Goal: Information Seeking & Learning: Learn about a topic

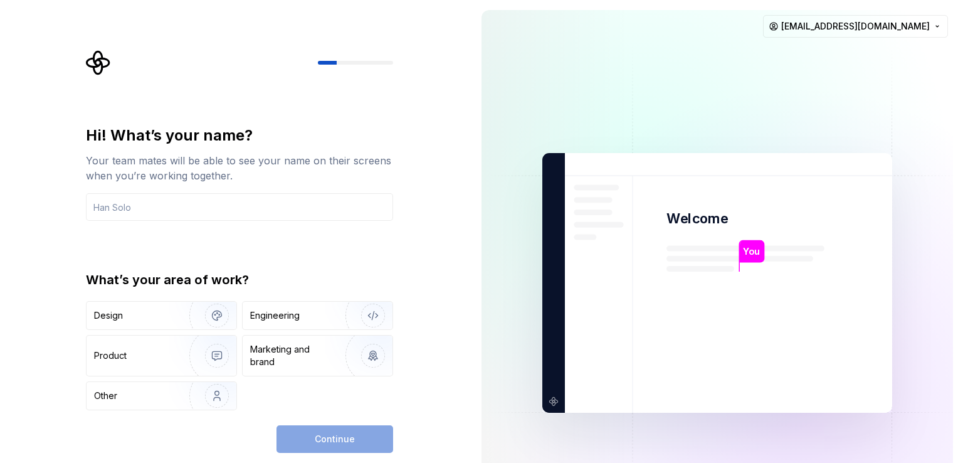
click at [236, 143] on div "Hi! What’s your name?" at bounding box center [239, 135] width 307 height 20
click at [145, 165] on div "Your team mates will be able to see your name on their screens when you’re work…" at bounding box center [239, 168] width 307 height 30
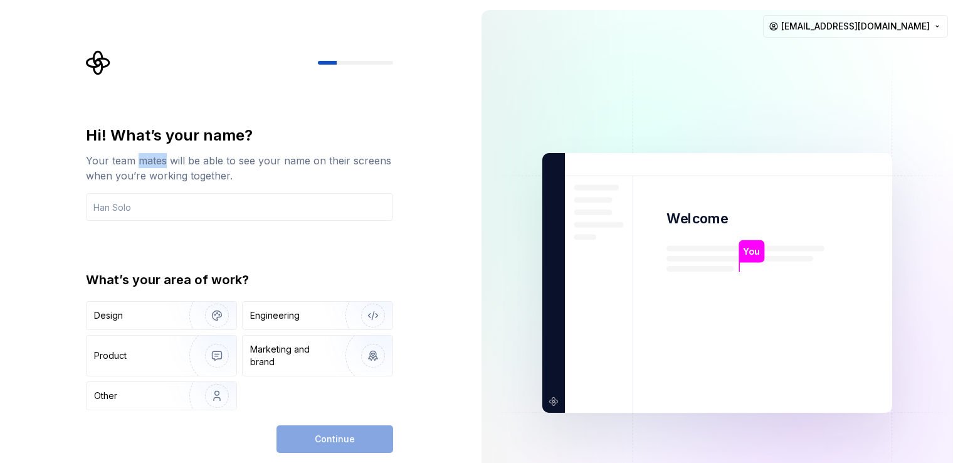
click at [145, 165] on div "Your team mates will be able to see your name on their screens when you’re work…" at bounding box center [239, 168] width 307 height 30
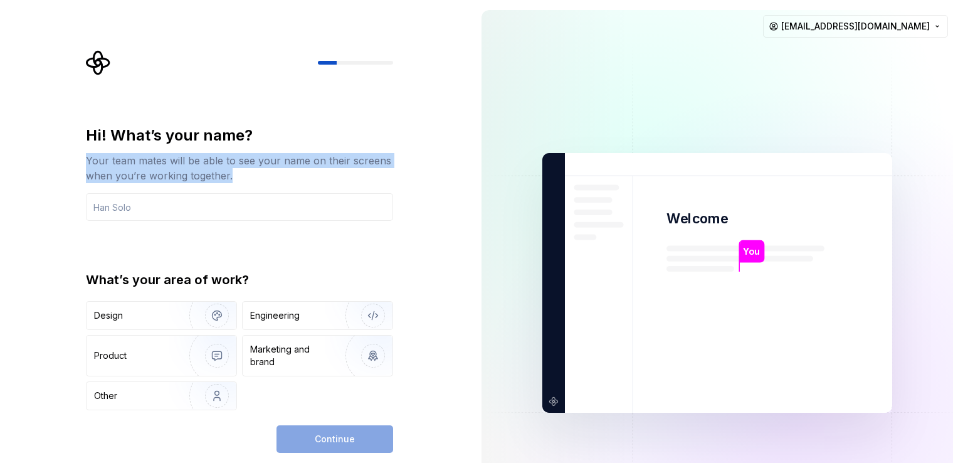
click at [145, 165] on div "Your team mates will be able to see your name on their screens when you’re work…" at bounding box center [239, 168] width 307 height 30
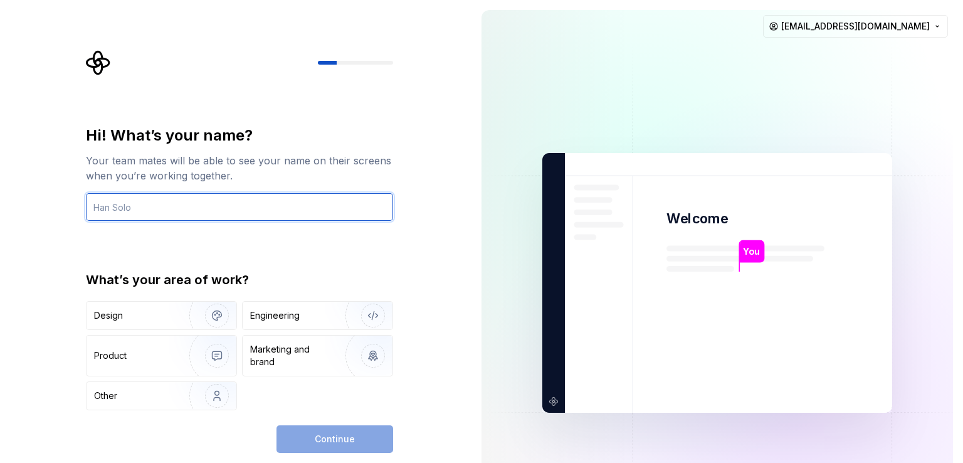
click at [161, 208] on input "text" at bounding box center [239, 207] width 307 height 28
click at [156, 282] on div "What’s your area of work?" at bounding box center [239, 280] width 307 height 18
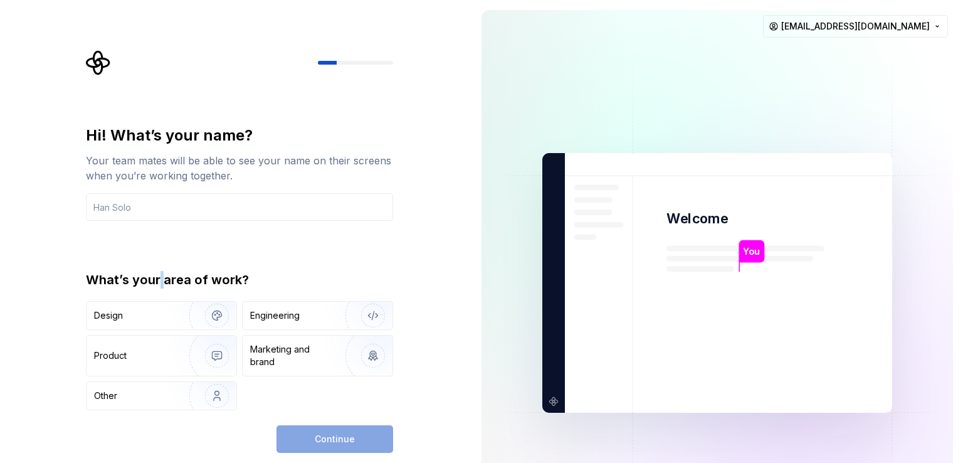
click at [156, 282] on div "What’s your area of work?" at bounding box center [239, 280] width 307 height 18
drag, startPoint x: 156, startPoint y: 282, endPoint x: 298, endPoint y: 269, distance: 142.3
click at [298, 269] on div "Hi! What’s your name? Your team mates will be able to see your name on their sc…" at bounding box center [239, 267] width 307 height 285
click at [268, 317] on div "Engineering" at bounding box center [275, 315] width 50 height 13
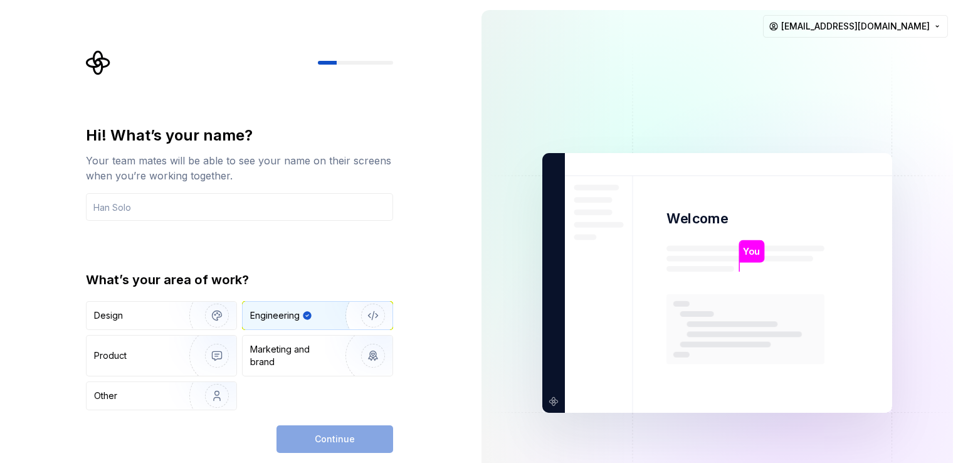
click at [331, 445] on div "Continue" at bounding box center [334, 439] width 117 height 28
click at [188, 341] on img "button" at bounding box center [209, 355] width 80 height 84
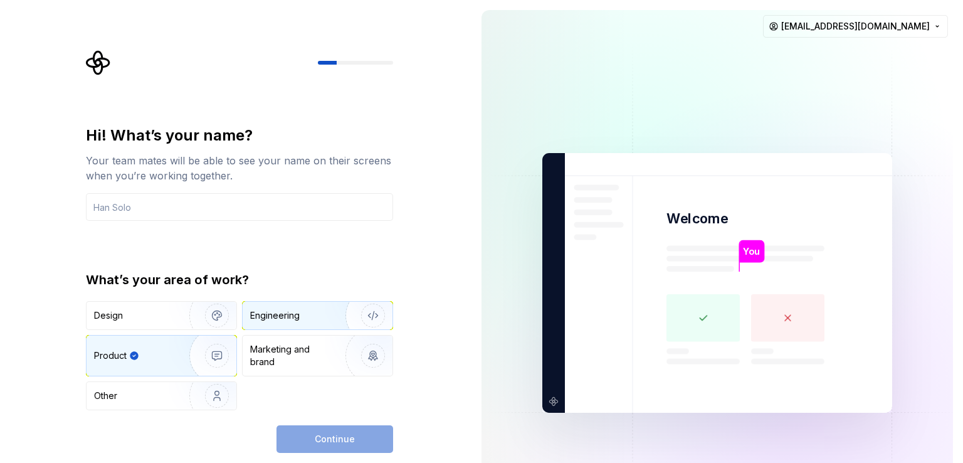
click at [280, 316] on div "Engineering" at bounding box center [275, 315] width 50 height 13
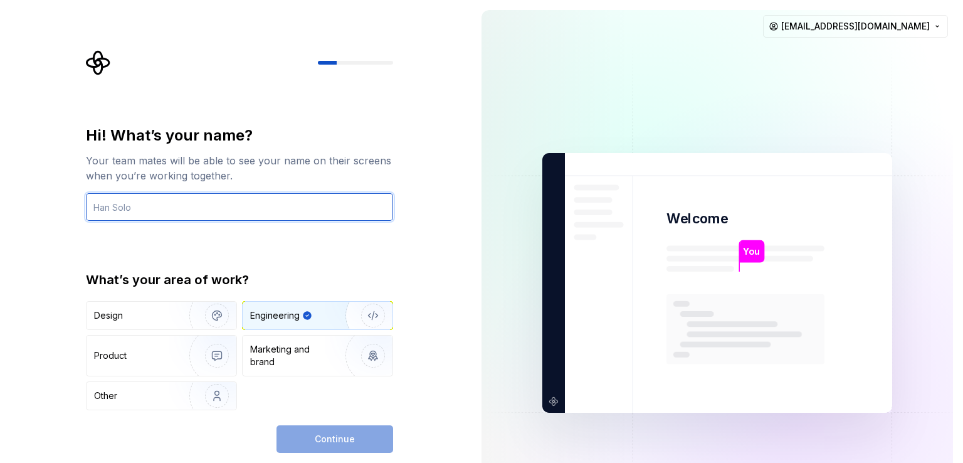
click at [211, 202] on input "text" at bounding box center [239, 207] width 307 height 28
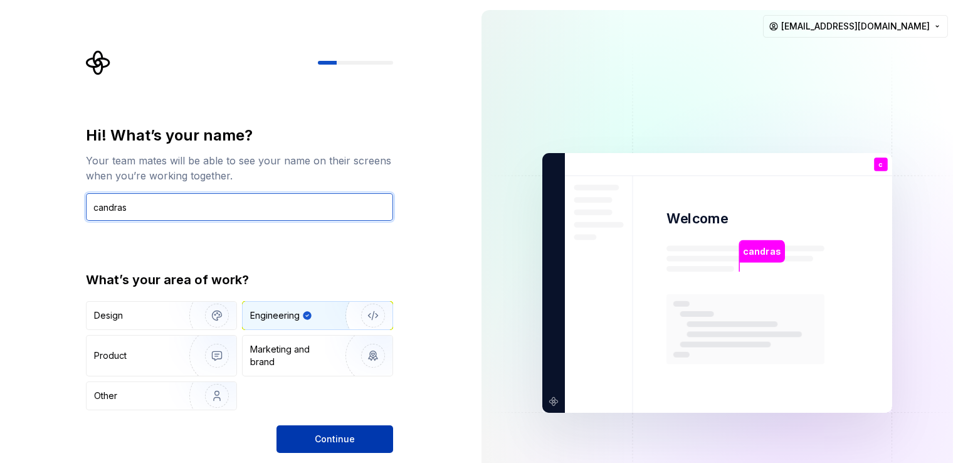
type input "candras"
click at [292, 427] on button "Continue" at bounding box center [334, 439] width 117 height 28
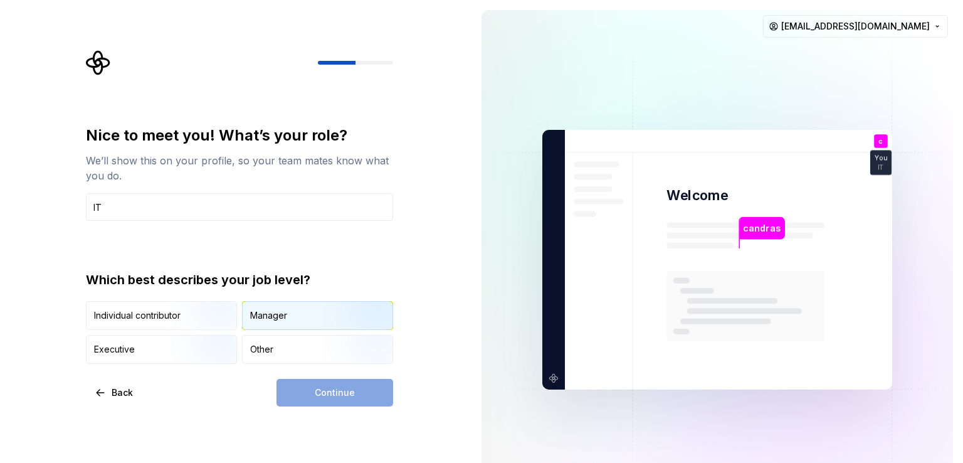
type input "IT"
click at [278, 321] on div "Manager" at bounding box center [268, 315] width 37 height 13
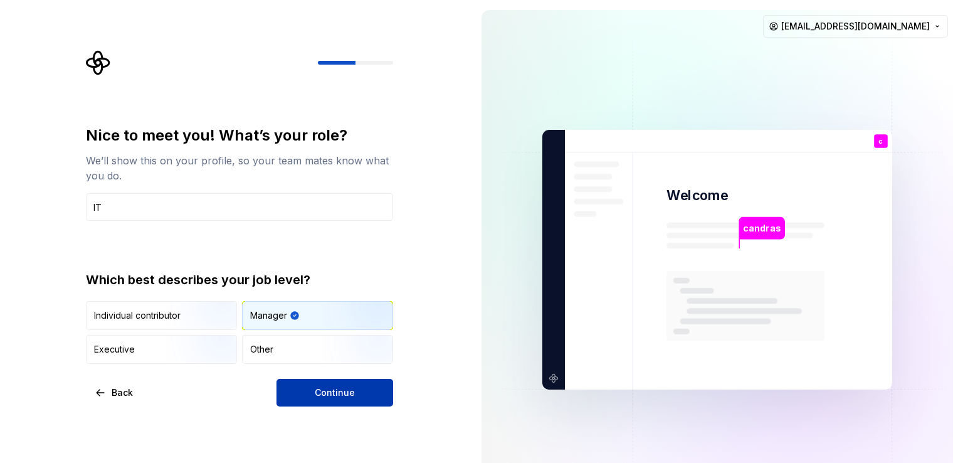
click at [316, 397] on span "Continue" at bounding box center [335, 392] width 40 height 13
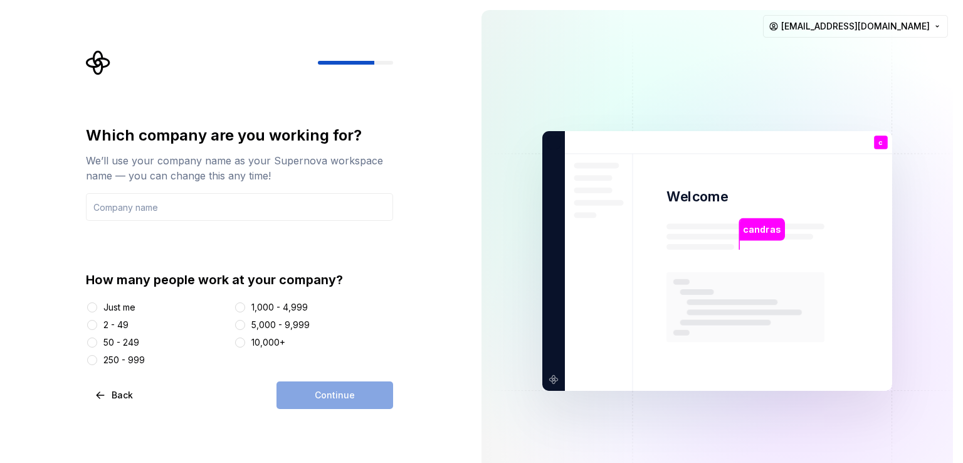
click at [106, 322] on div "2 - 49" at bounding box center [115, 325] width 25 height 13
click at [97, 322] on button "2 - 49" at bounding box center [92, 325] width 10 height 10
click at [118, 202] on input "text" at bounding box center [239, 207] width 307 height 28
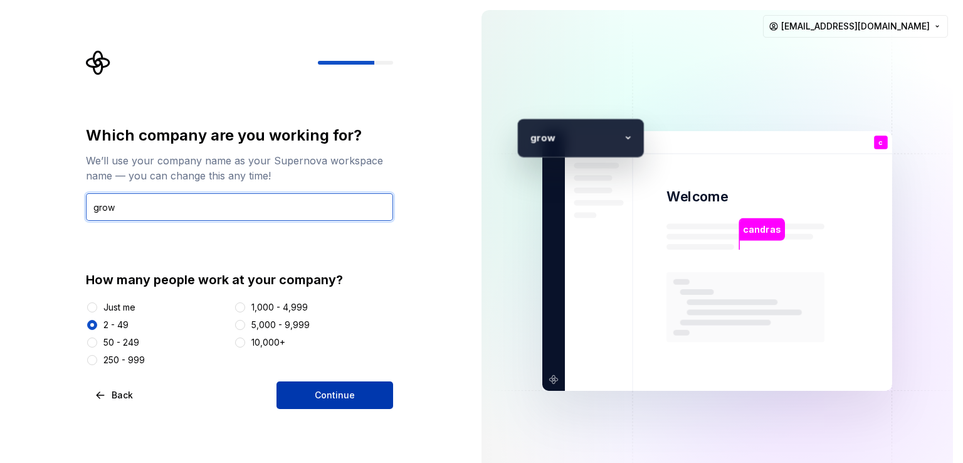
type input "grow"
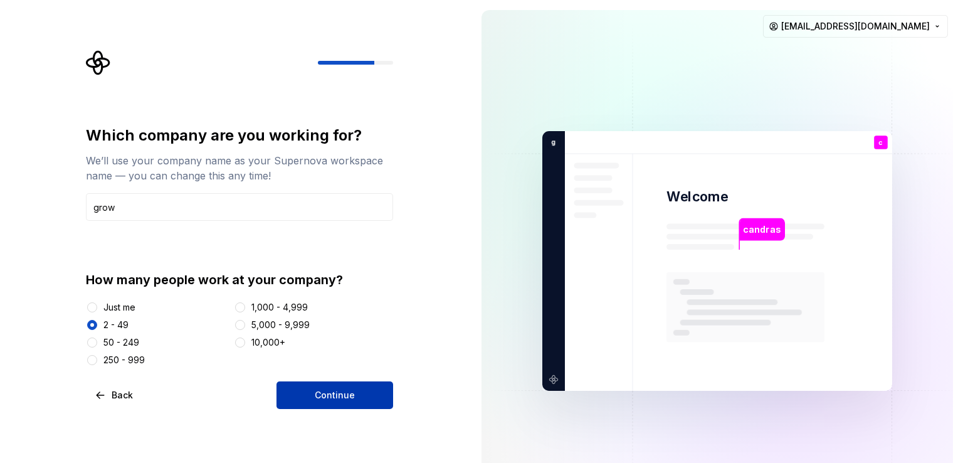
click at [329, 386] on button "Continue" at bounding box center [334, 395] width 117 height 28
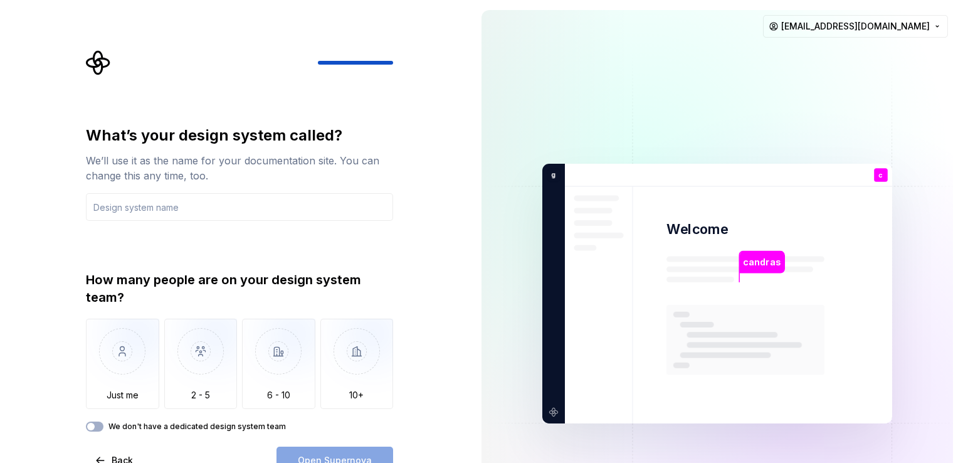
click at [201, 134] on div "What’s your design system called?" at bounding box center [239, 135] width 307 height 20
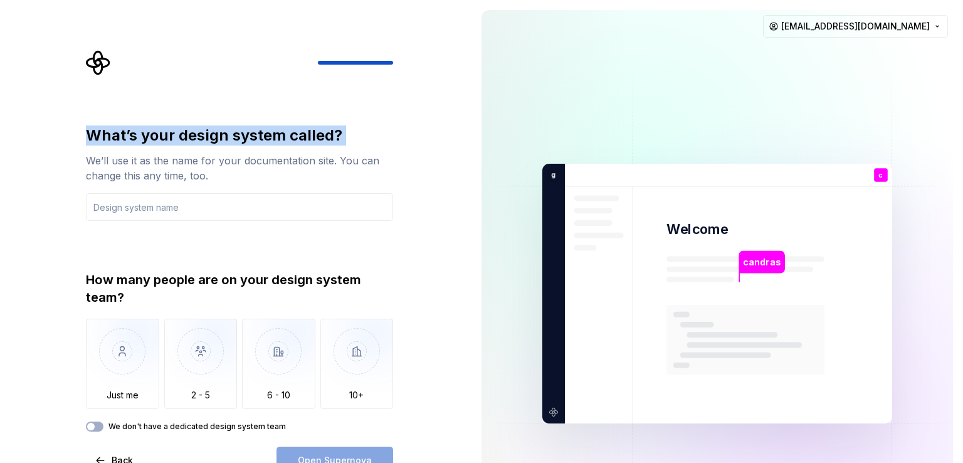
click at [201, 134] on div "What’s your design system called?" at bounding box center [239, 135] width 307 height 20
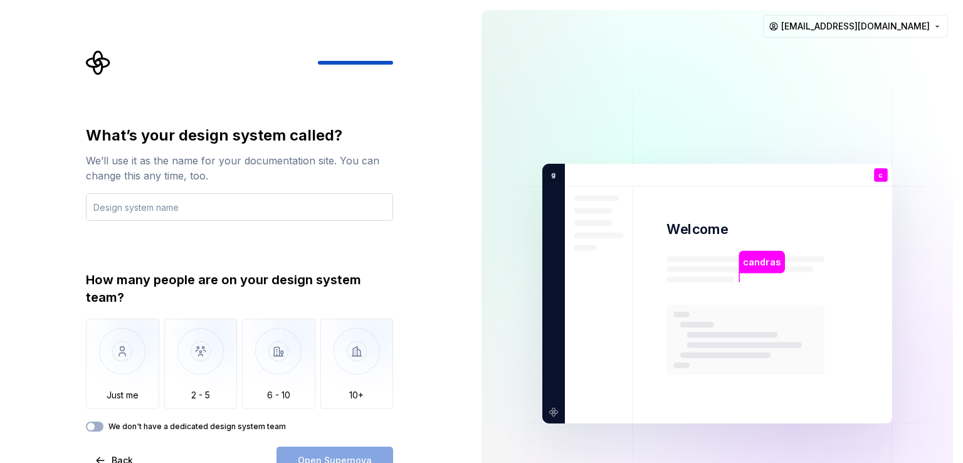
click at [161, 209] on input "text" at bounding box center [239, 207] width 307 height 28
click at [168, 280] on div "How many people are on your design system team?" at bounding box center [239, 288] width 307 height 35
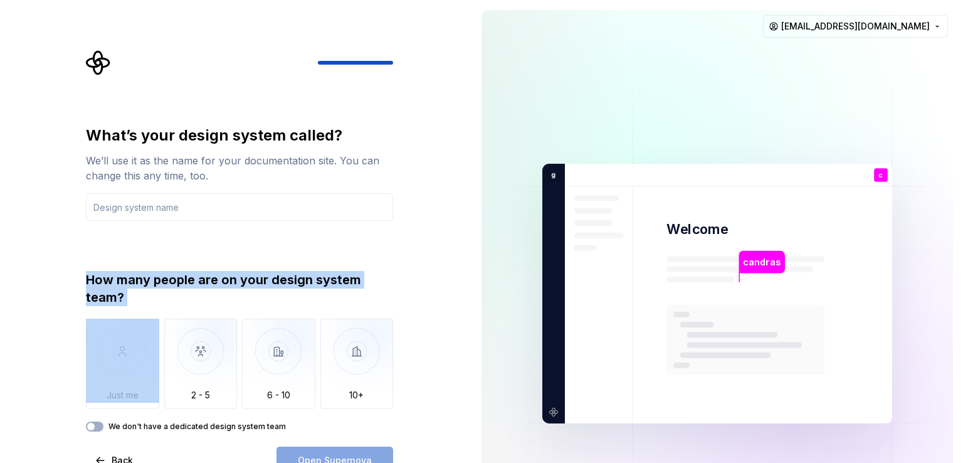
click at [168, 280] on div "How many people are on your design system team?" at bounding box center [239, 288] width 307 height 35
click at [121, 364] on img "button" at bounding box center [122, 361] width 73 height 84
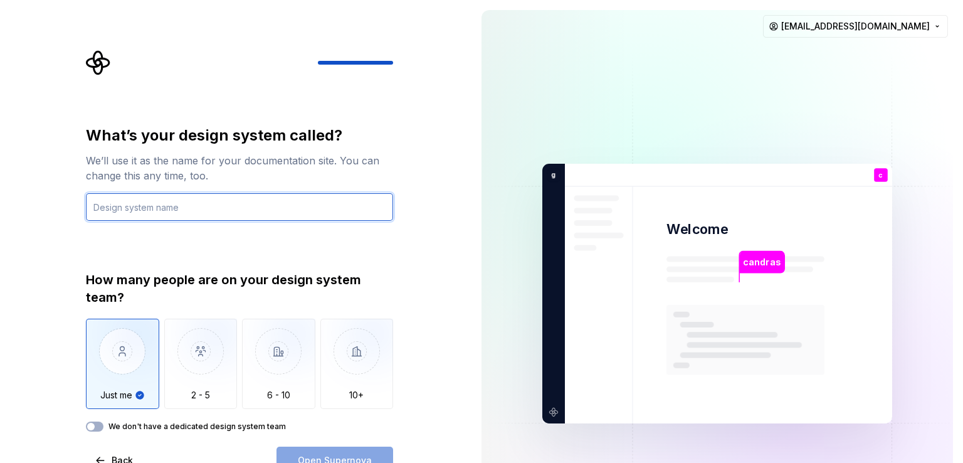
click at [132, 203] on input "text" at bounding box center [239, 207] width 307 height 28
click at [130, 209] on input "text" at bounding box center [239, 207] width 307 height 28
type input "food"
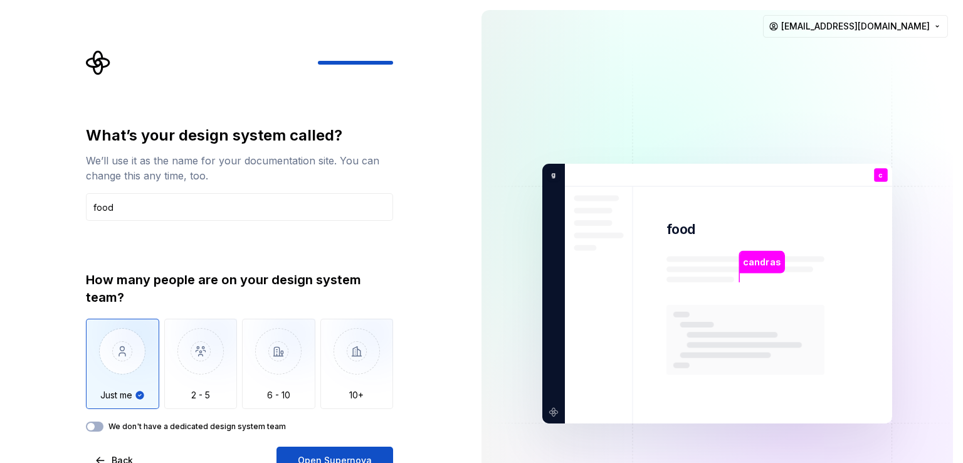
click at [471, 344] on div "candras food c You IT T B +3 g row [PERSON_NAME] [PERSON_NAME] [PERSON_NAME][EM…" at bounding box center [717, 293] width 492 height 587
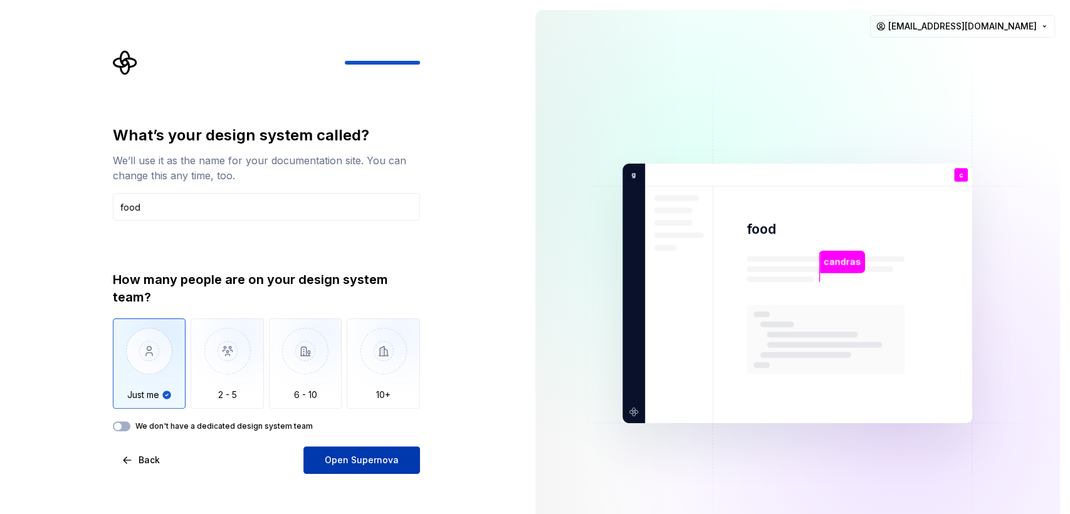
click at [369, 462] on button "Open Supernova" at bounding box center [361, 460] width 117 height 28
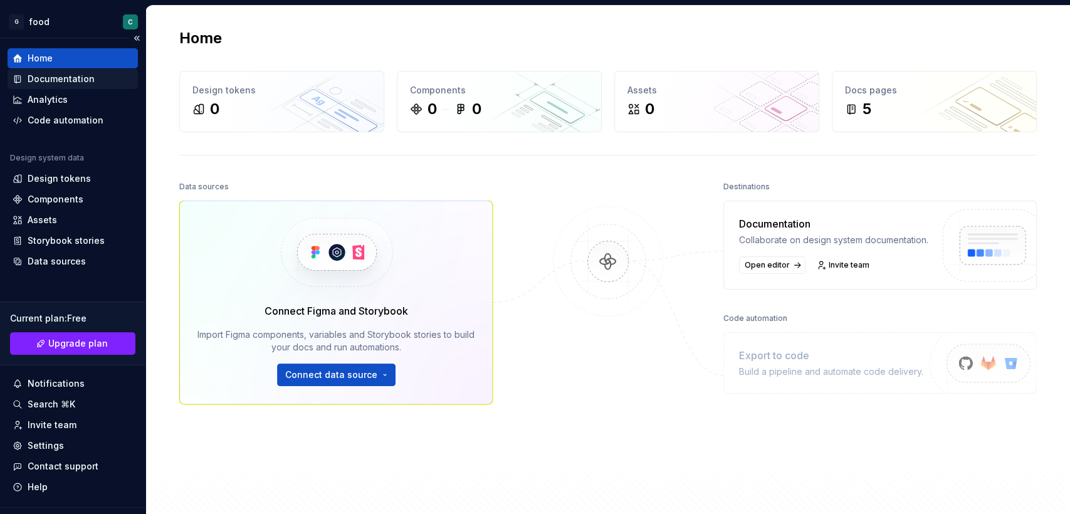
click at [80, 82] on div "Documentation" at bounding box center [61, 79] width 67 height 13
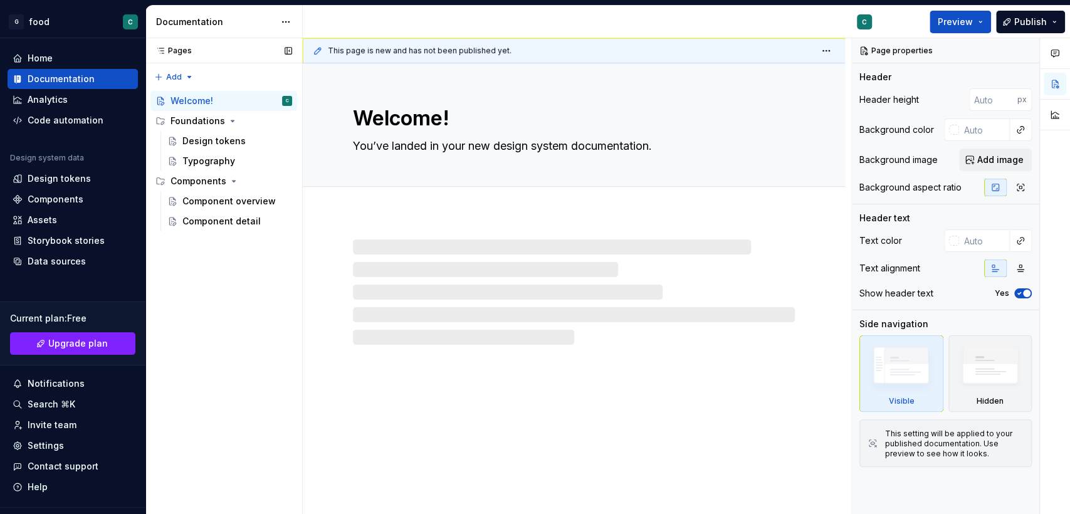
click at [213, 310] on div "Pages Pages Add Accessibility guide for tree Page tree. Navigate the tree with …" at bounding box center [223, 276] width 157 height 477
click at [417, 462] on div "Welcome! You’ve landed in your new design system documentation." at bounding box center [574, 288] width 542 height 451
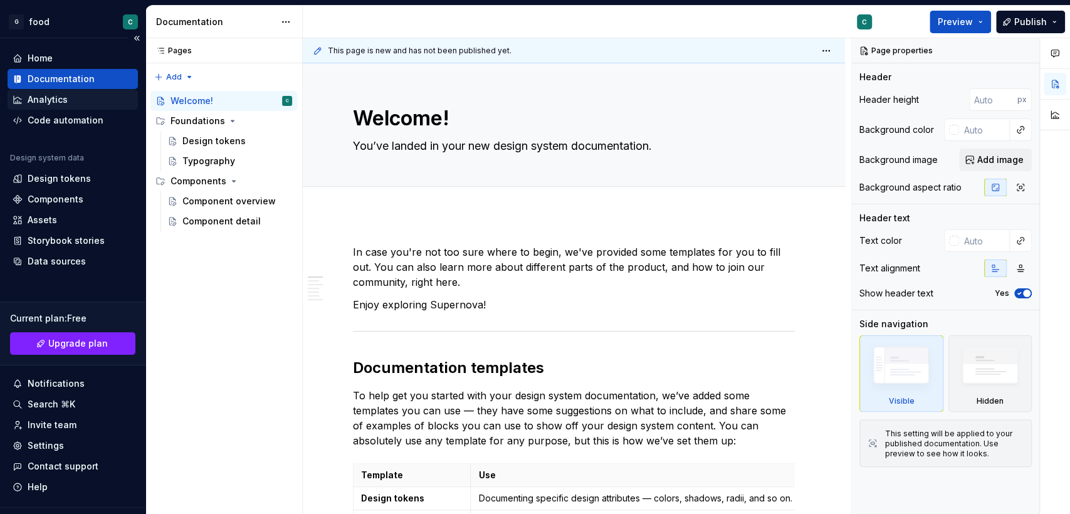
click at [49, 100] on div "Analytics" at bounding box center [48, 99] width 40 height 13
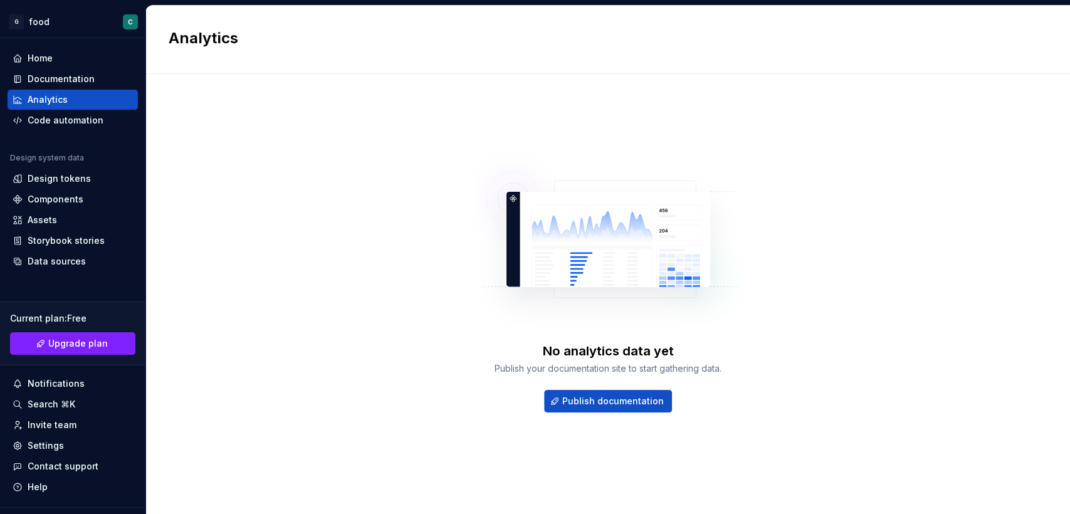
click at [581, 352] on div "No analytics data yet" at bounding box center [608, 351] width 131 height 18
click at [251, 177] on div "No analytics data yet Publish your documentation site to start gathering data. …" at bounding box center [608, 282] width 879 height 370
click at [67, 177] on div "Design tokens" at bounding box center [59, 178] width 63 height 13
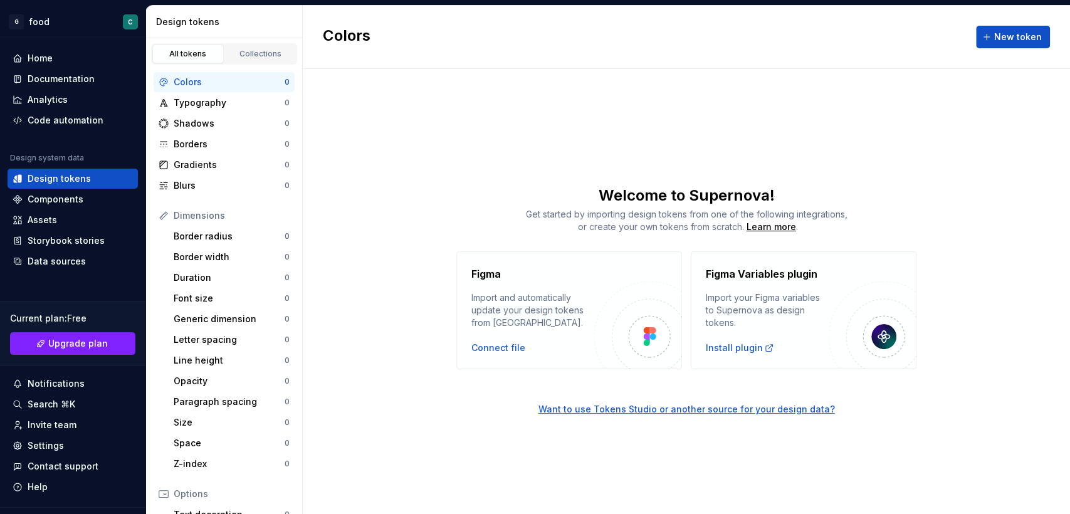
scroll to position [172, 0]
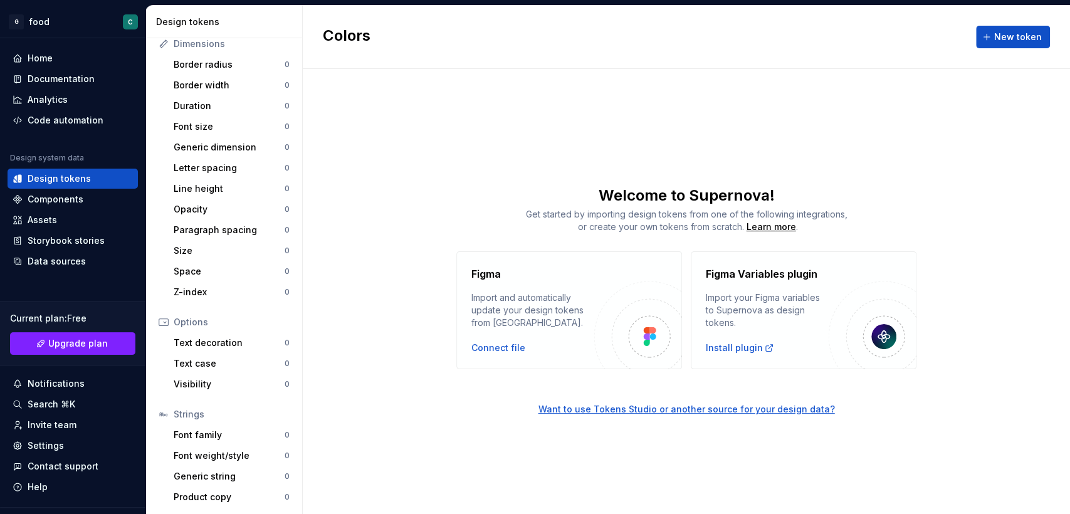
click at [364, 399] on link "Want to use Tokens Studio or another source for your design data?" at bounding box center [686, 392] width 767 height 46
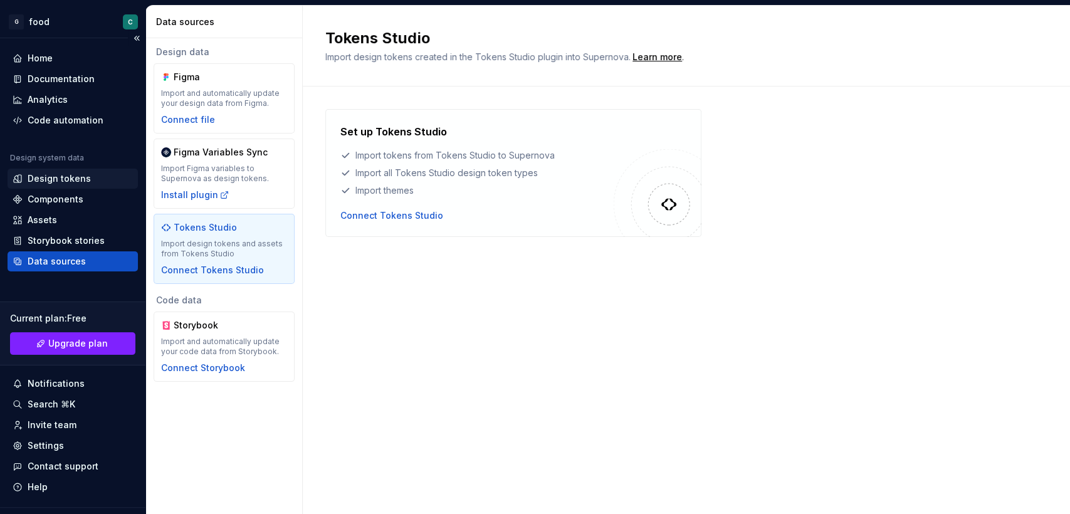
click at [66, 177] on div "Design tokens" at bounding box center [59, 178] width 63 height 13
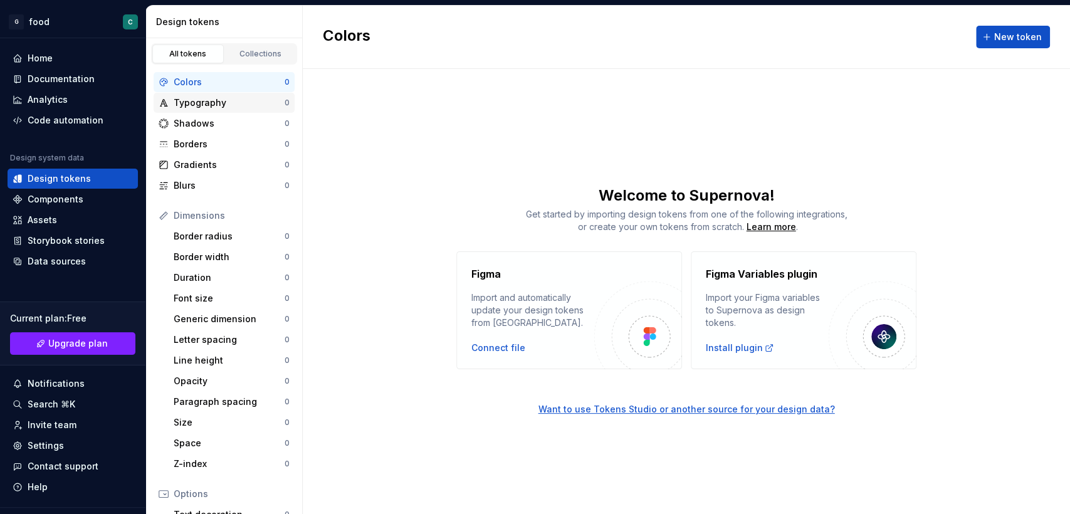
click at [192, 104] on div "Typography" at bounding box center [229, 103] width 111 height 13
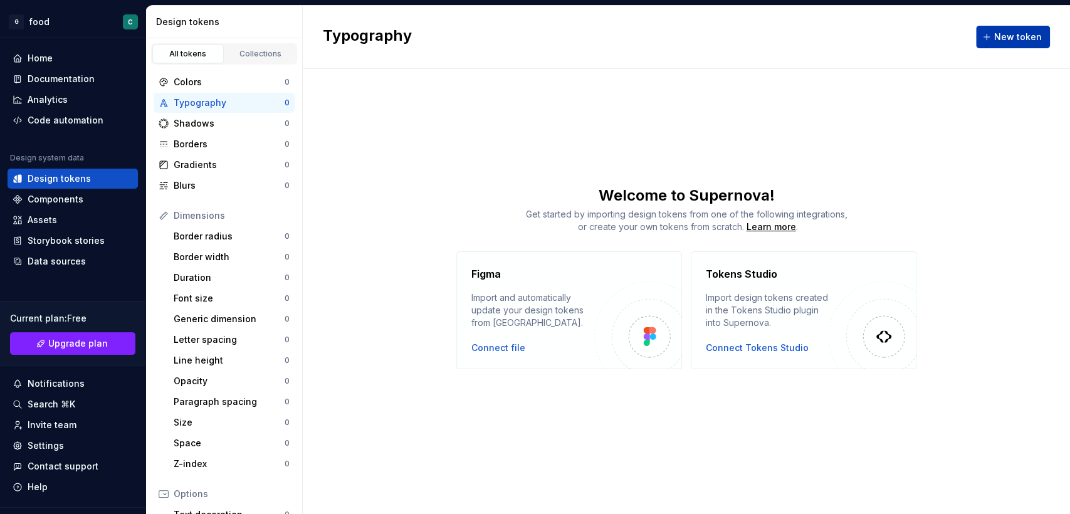
click at [962, 41] on span "New token" at bounding box center [1018, 37] width 48 height 13
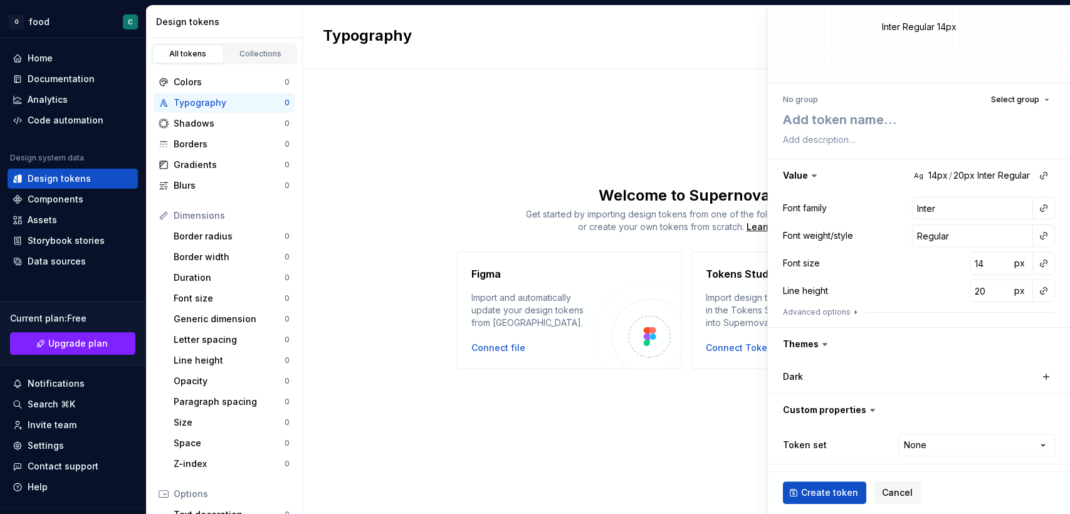
scroll to position [35, 0]
click at [261, 55] on div "Collections" at bounding box center [260, 54] width 63 height 10
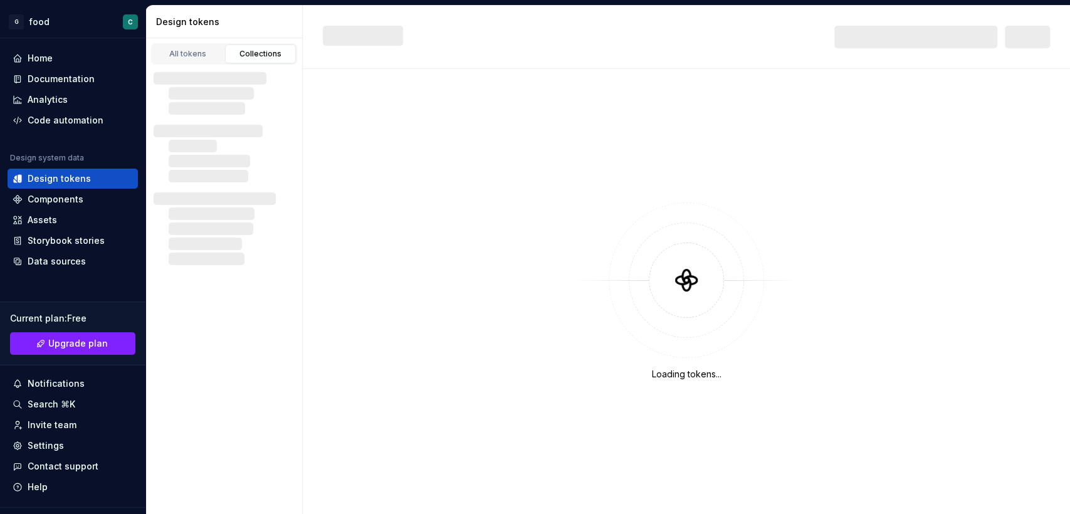
click at [261, 55] on div "Collections" at bounding box center [260, 54] width 63 height 10
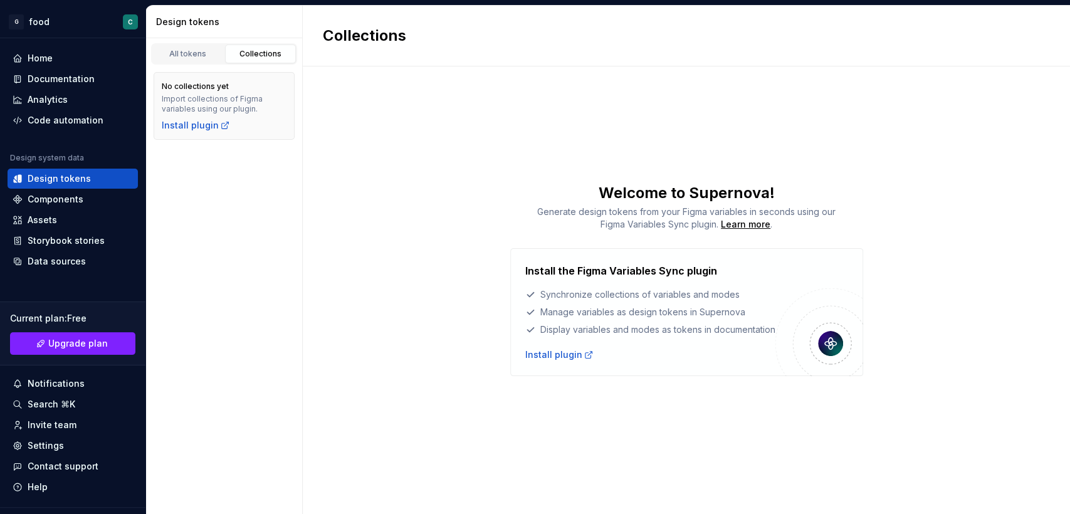
click at [437, 173] on div "Collections Welcome to Supernova! Generate design tokens from your Figma variab…" at bounding box center [686, 260] width 767 height 508
click at [190, 51] on div "All tokens" at bounding box center [188, 54] width 63 height 10
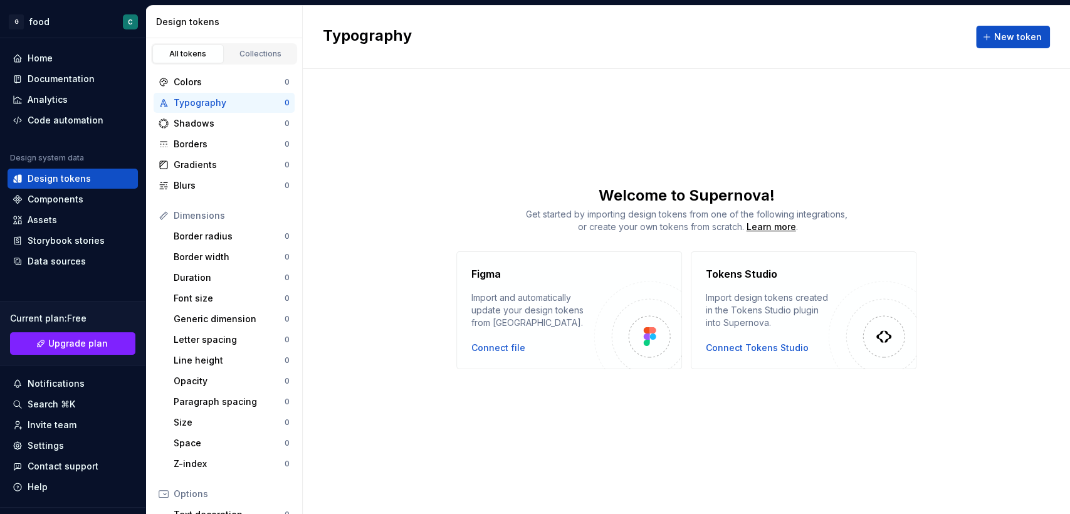
click at [439, 144] on div "Typography New token Welcome to Supernova! Get started by importing design toke…" at bounding box center [686, 260] width 767 height 508
click at [962, 322] on div "Figma Import and automatically update your design tokens from [GEOGRAPHIC_DATA]…" at bounding box center [686, 310] width 767 height 118
click at [781, 292] on div "Import design tokens created in the Tokens Studio plugin into Supernova." at bounding box center [767, 311] width 123 height 38
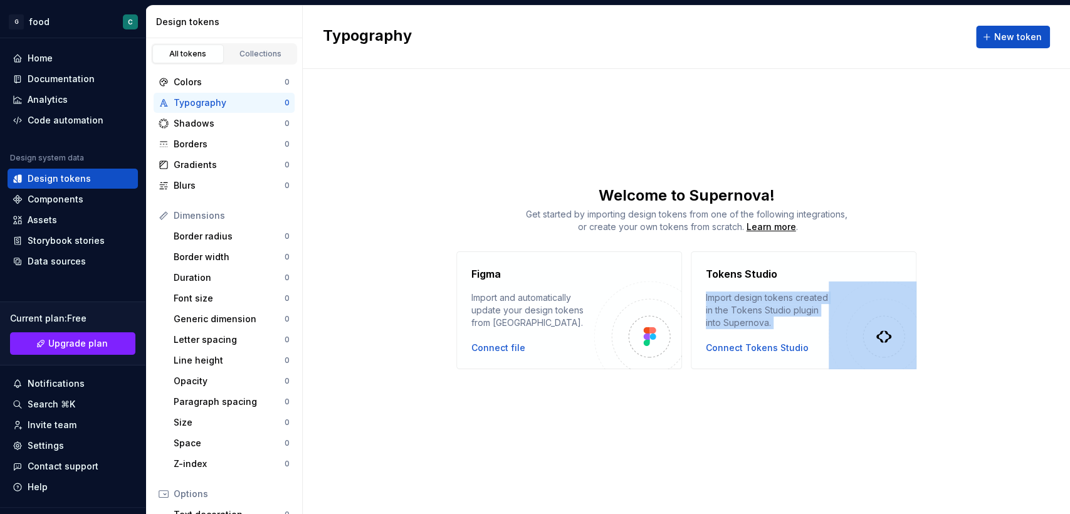
click at [781, 292] on div "Import design tokens created in the Tokens Studio plugin into Supernova." at bounding box center [767, 311] width 123 height 38
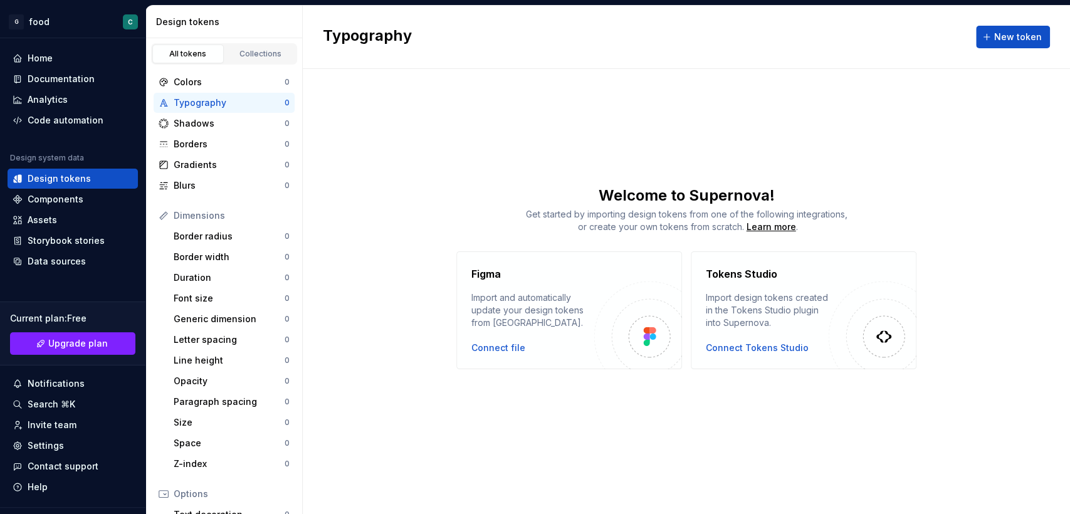
click at [756, 277] on h4 "Tokens Studio" at bounding box center [741, 273] width 71 height 15
click at [481, 96] on div "Typography New token Welcome to Supernova! Get started by importing design toke…" at bounding box center [686, 260] width 767 height 508
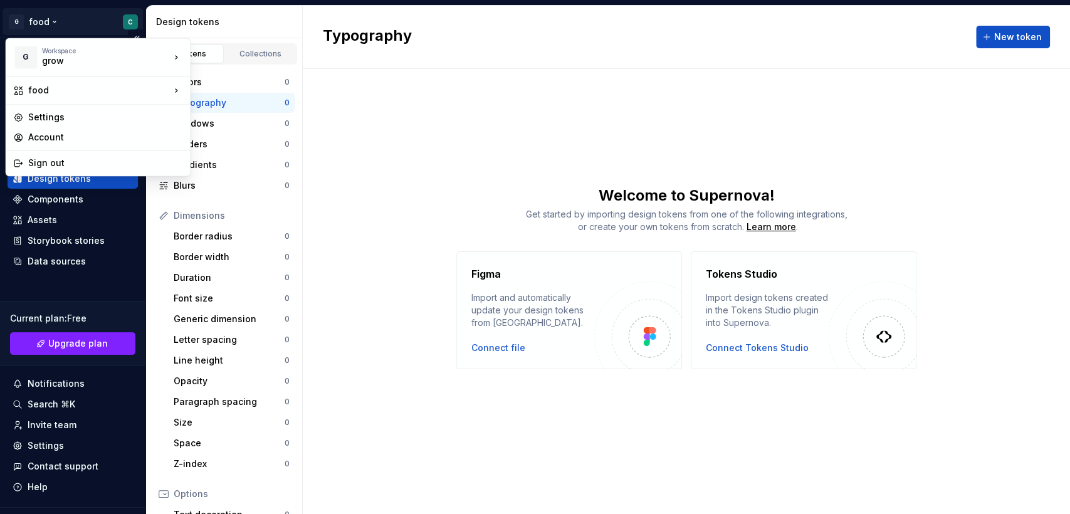
click at [122, 21] on html "G food C Home Documentation Analytics Code automation Design system data Design…" at bounding box center [535, 257] width 1070 height 514
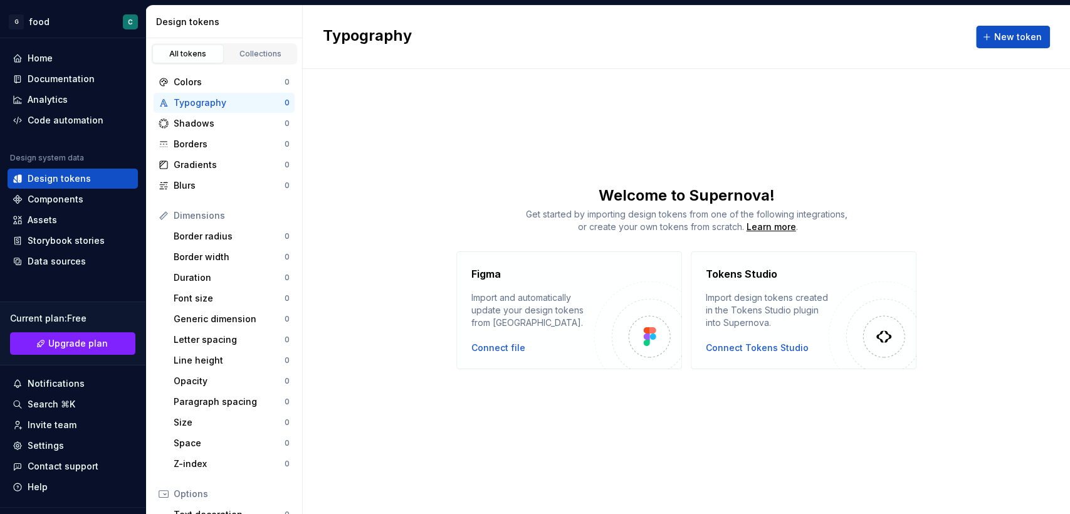
click at [423, 103] on html "G food C Home Documentation Analytics Code automation Design system data Design…" at bounding box center [535, 257] width 1070 height 514
click at [471, 91] on div "Typography New token Welcome to Supernova! Get started by importing design toke…" at bounding box center [686, 260] width 767 height 508
click at [932, 137] on div "Typography New token Welcome to Supernova! Get started by importing design toke…" at bounding box center [686, 260] width 767 height 508
click at [78, 202] on div "Components" at bounding box center [56, 199] width 56 height 13
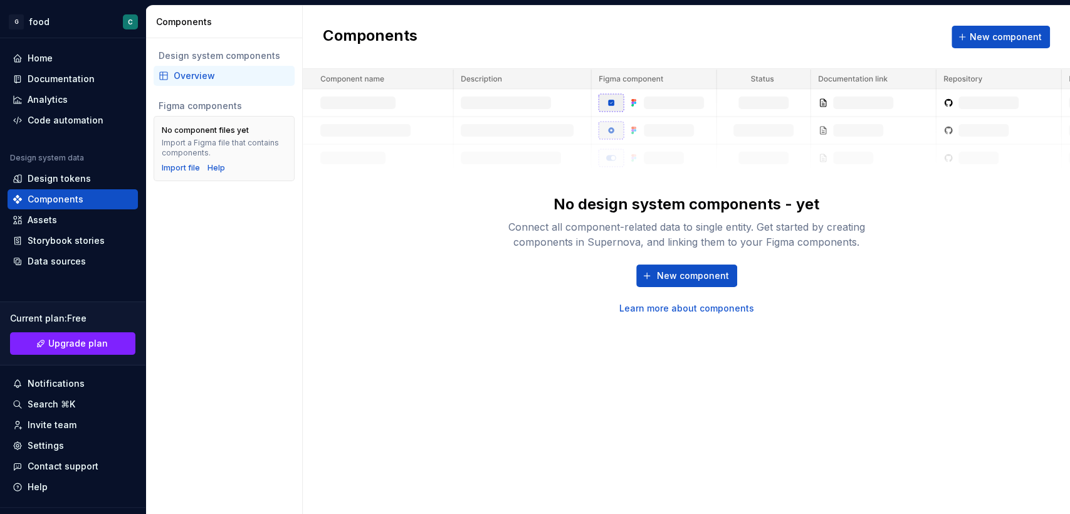
click at [241, 318] on div "Design system components Overview Figma components No component files yet Impor…" at bounding box center [224, 276] width 156 height 476
click at [468, 305] on div "No design system components - yet Connect all component-related data to single …" at bounding box center [686, 192] width 767 height 246
click at [36, 60] on div "Home" at bounding box center [40, 58] width 25 height 13
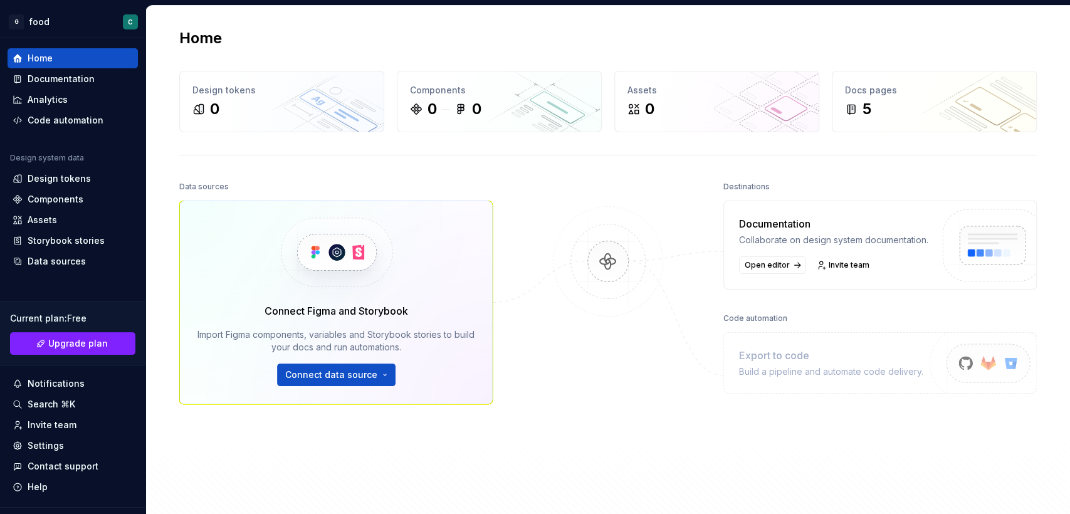
click at [611, 381] on div at bounding box center [607, 332] width 125 height 308
click at [567, 216] on img at bounding box center [608, 274] width 122 height 136
click at [646, 362] on div at bounding box center [607, 332] width 125 height 308
click at [53, 193] on div "Components" at bounding box center [56, 199] width 56 height 13
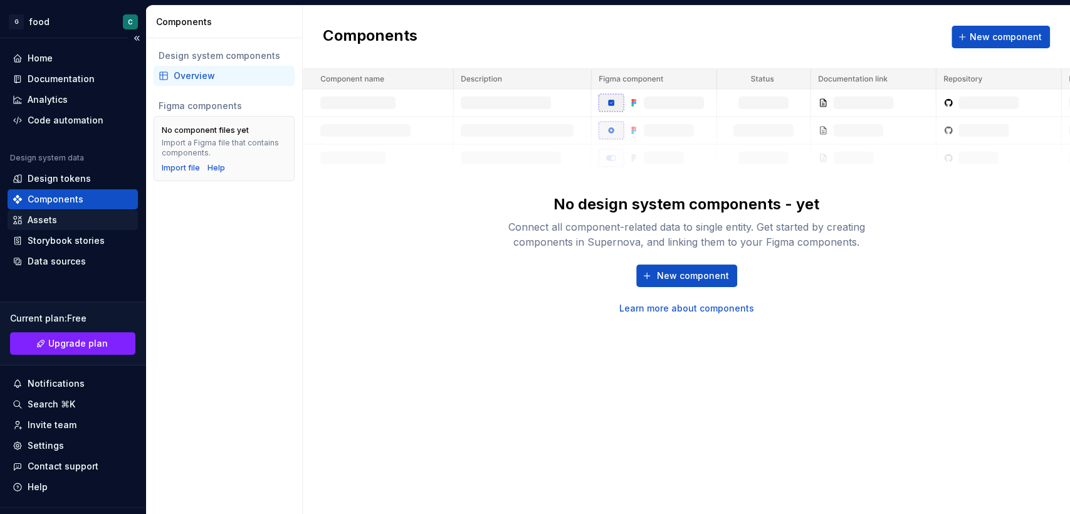
click at [48, 218] on div "Assets" at bounding box center [42, 220] width 29 height 13
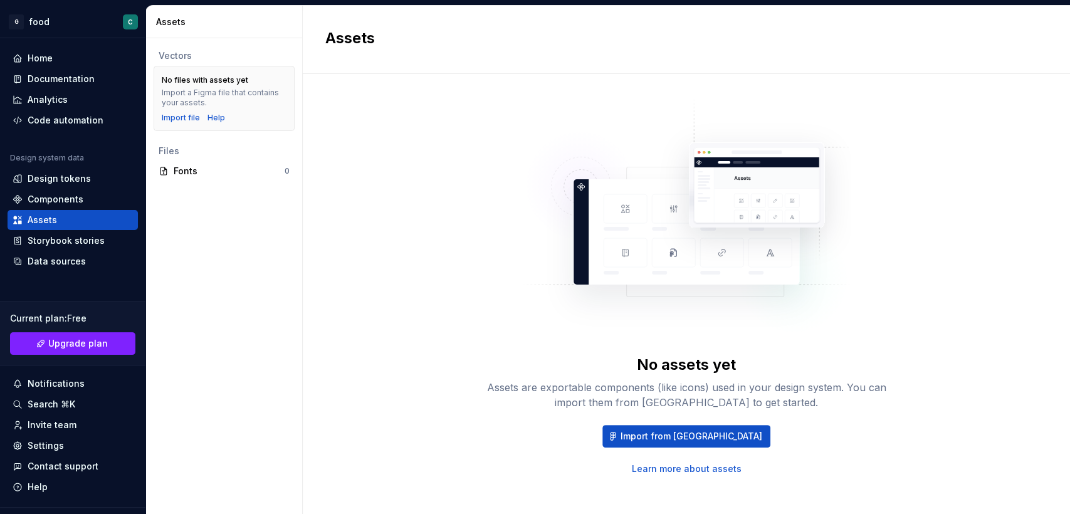
click at [413, 342] on div "No assets yet Assets are exportable components (like icons) used in your design…" at bounding box center [686, 286] width 722 height 379
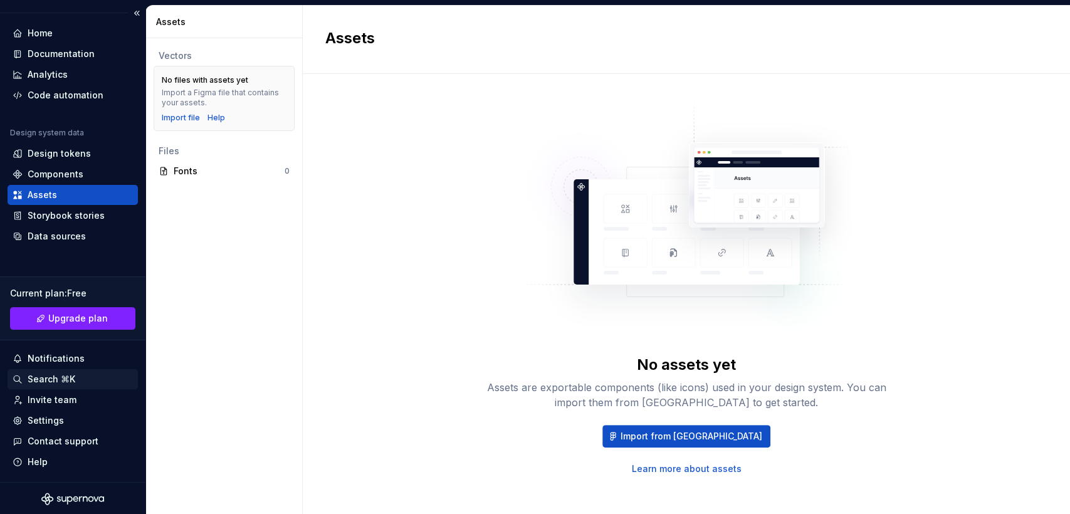
scroll to position [25, 0]
click at [201, 162] on div "Fonts 0" at bounding box center [224, 171] width 141 height 20
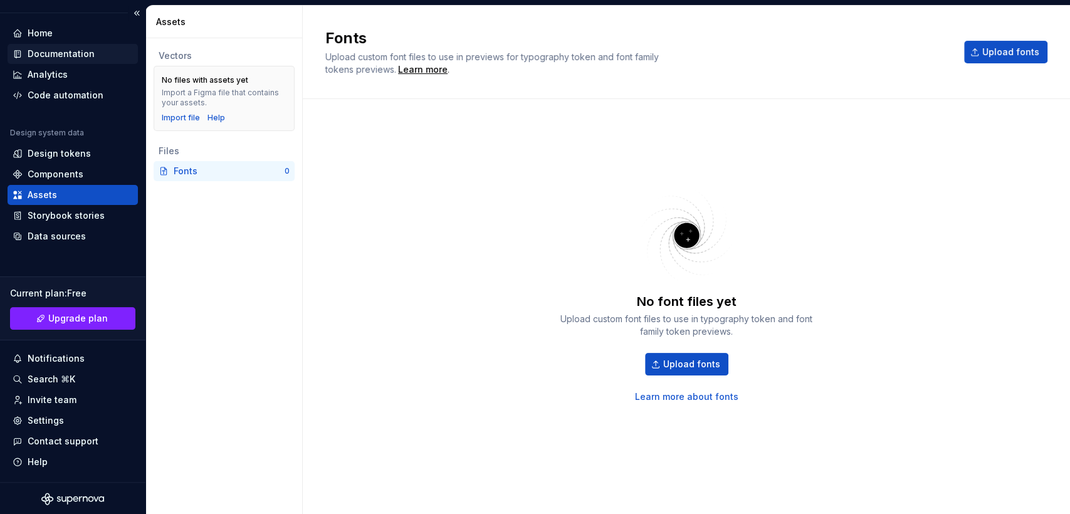
click at [70, 51] on div "Documentation" at bounding box center [61, 54] width 67 height 13
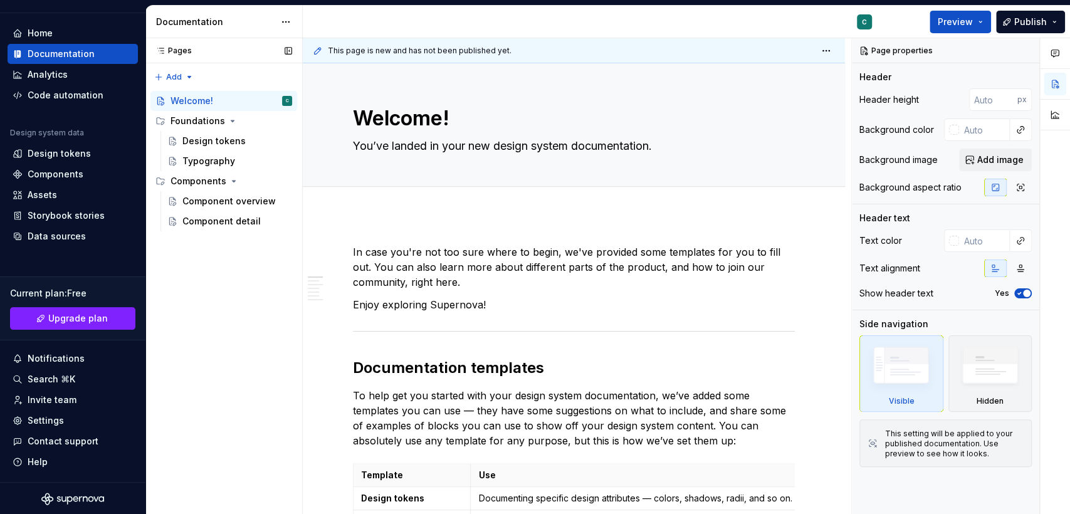
click at [231, 302] on div "Pages Pages Add Accessibility guide for tree Page tree. Navigate the tree with …" at bounding box center [223, 276] width 157 height 477
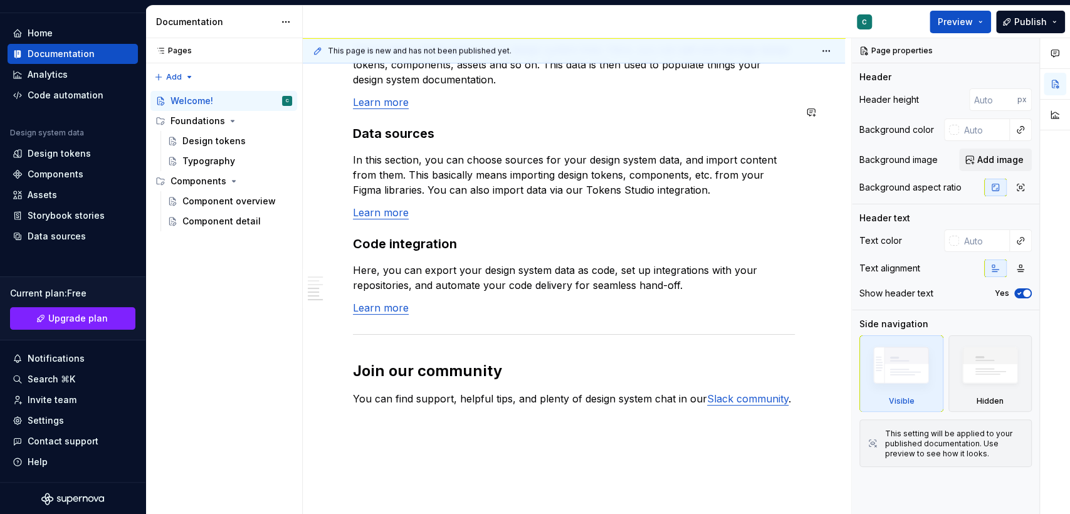
scroll to position [975, 0]
click at [201, 117] on div "Foundations" at bounding box center [198, 121] width 55 height 13
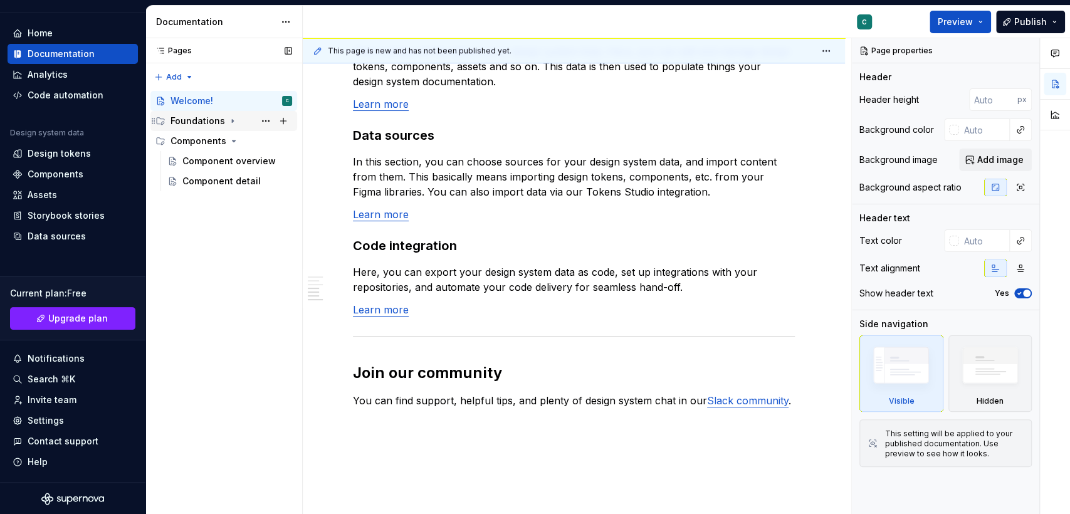
click at [201, 117] on div "Foundations" at bounding box center [198, 121] width 55 height 13
click at [201, 142] on div "Design tokens" at bounding box center [213, 141] width 63 height 13
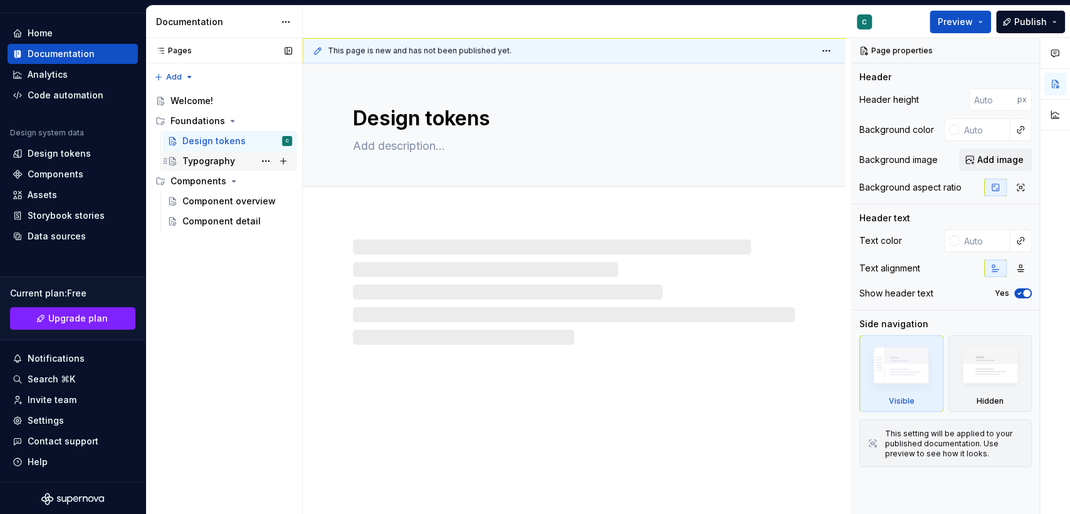
click at [201, 161] on div "Typography" at bounding box center [208, 161] width 53 height 13
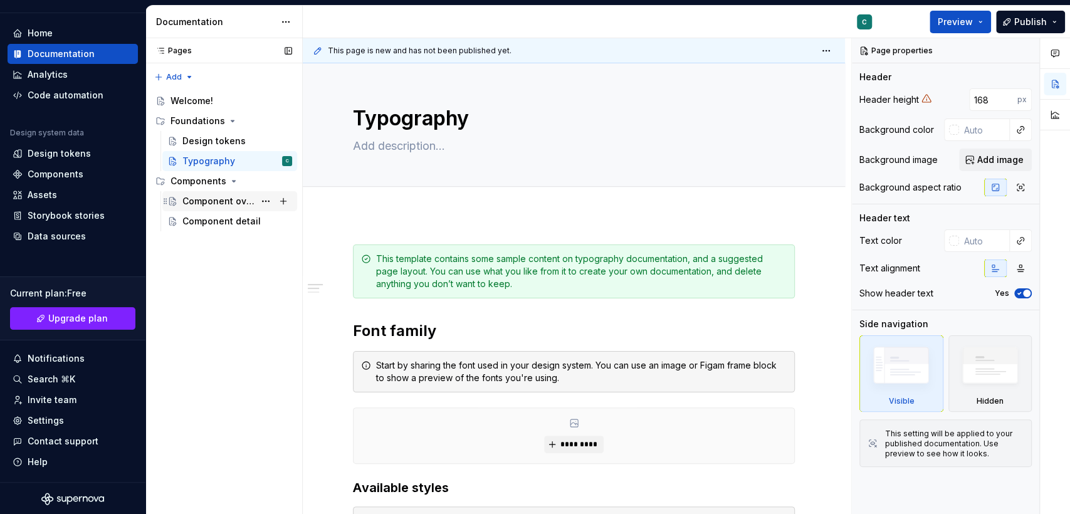
click at [200, 197] on div "Component overview" at bounding box center [218, 201] width 72 height 13
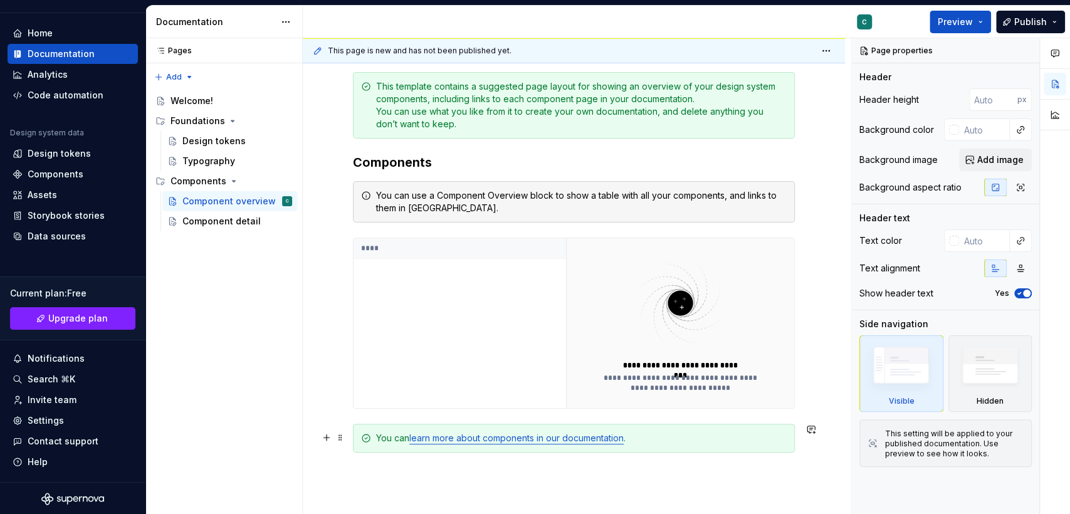
scroll to position [331, 0]
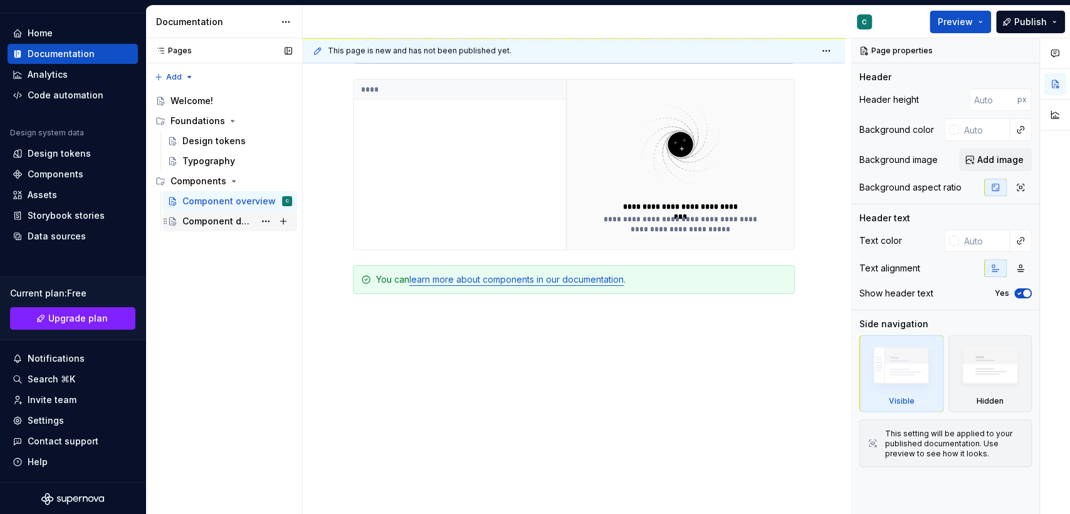
click at [240, 221] on div "Component detail" at bounding box center [218, 221] width 72 height 13
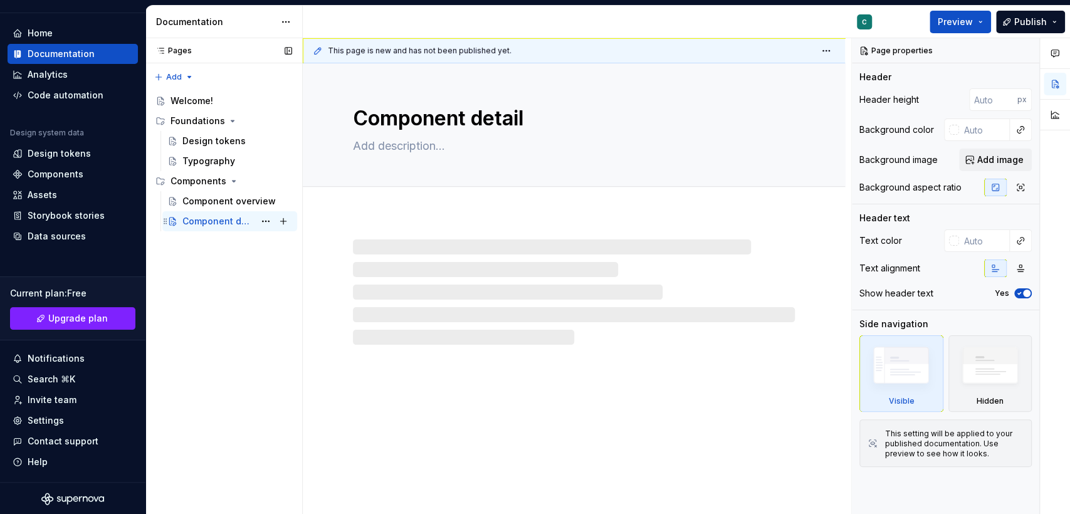
click at [240, 221] on div "Component detail" at bounding box center [218, 221] width 72 height 13
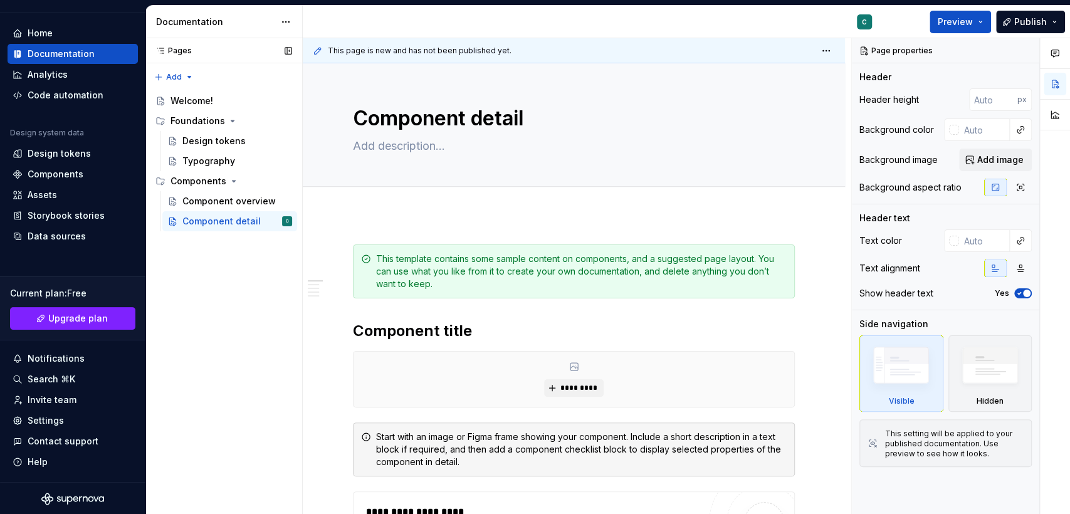
type textarea "*"
click at [224, 317] on div "Pages Pages Add Accessibility guide for tree Page tree. Navigate the tree with …" at bounding box center [223, 276] width 157 height 477
click at [40, 74] on div "Analytics" at bounding box center [48, 74] width 40 height 13
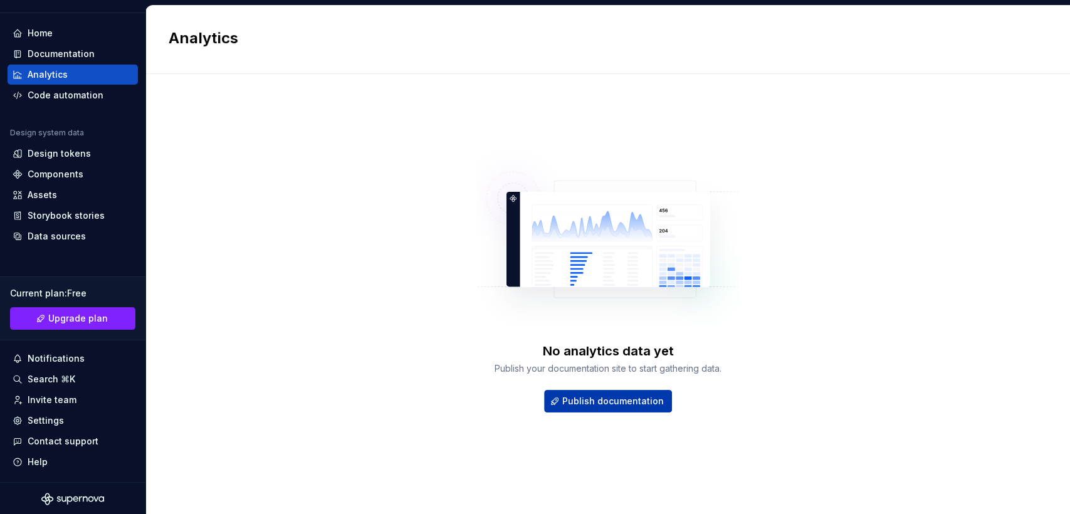
click at [574, 406] on span "Publish documentation" at bounding box center [613, 401] width 102 height 13
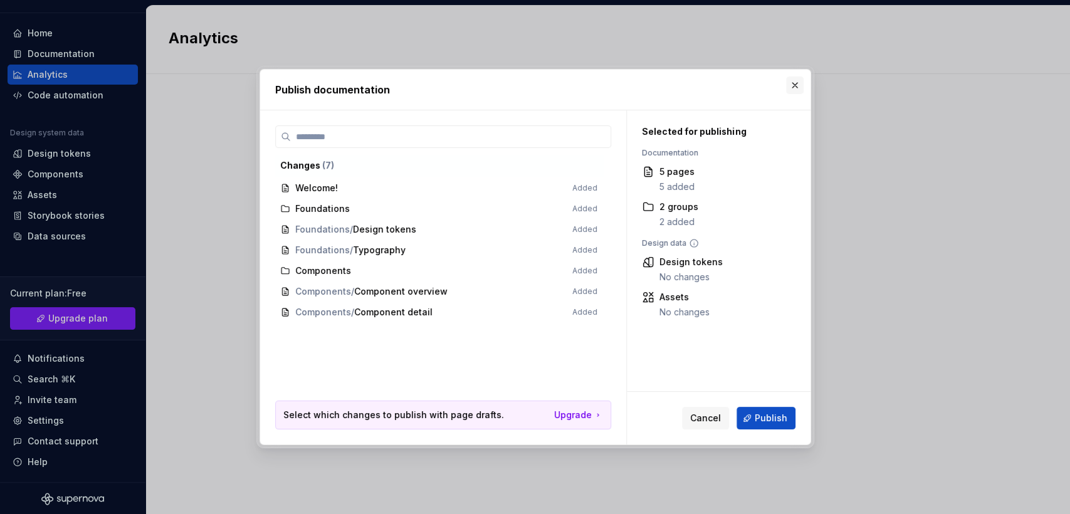
click at [794, 87] on button "button" at bounding box center [795, 85] width 18 height 18
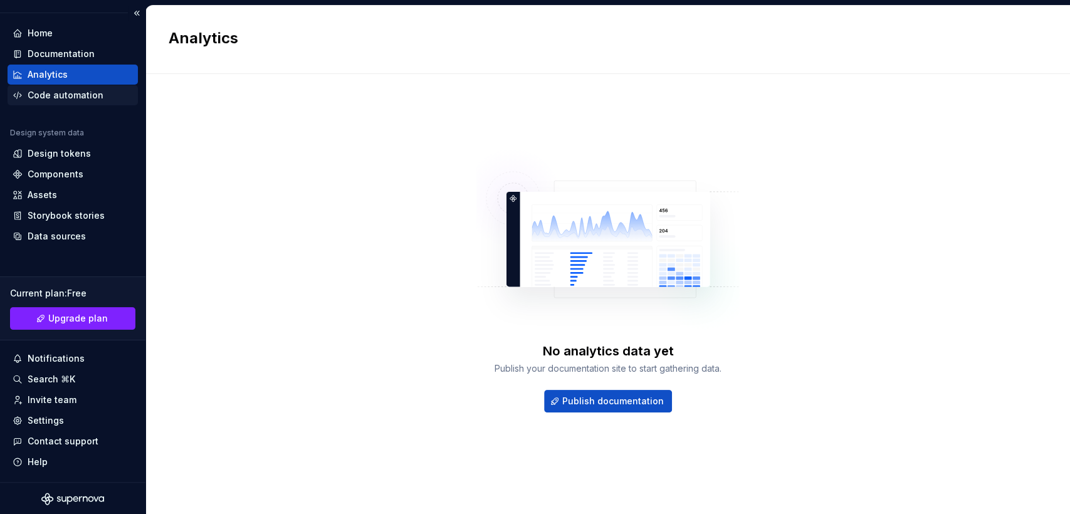
click at [53, 93] on div "Code automation" at bounding box center [66, 95] width 76 height 13
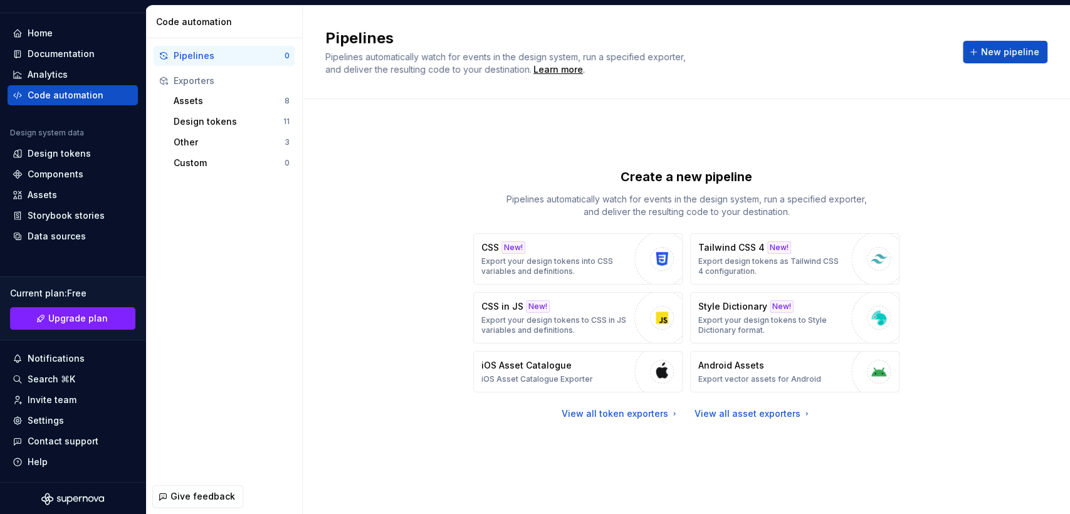
click at [428, 241] on div "Create a new pipeline Pipelines automatically watch for events in the design sy…" at bounding box center [686, 294] width 722 height 345
click at [360, 217] on div "Create a new pipeline Pipelines automatically watch for events in the design sy…" at bounding box center [686, 294] width 722 height 345
click at [962, 50] on button "New pipeline" at bounding box center [1005, 52] width 85 height 23
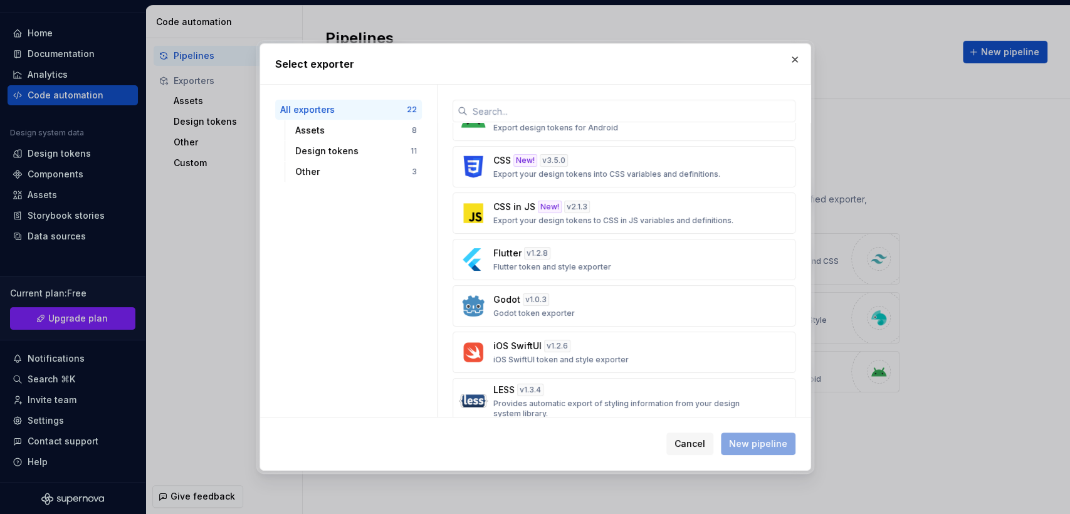
scroll to position [813, 0]
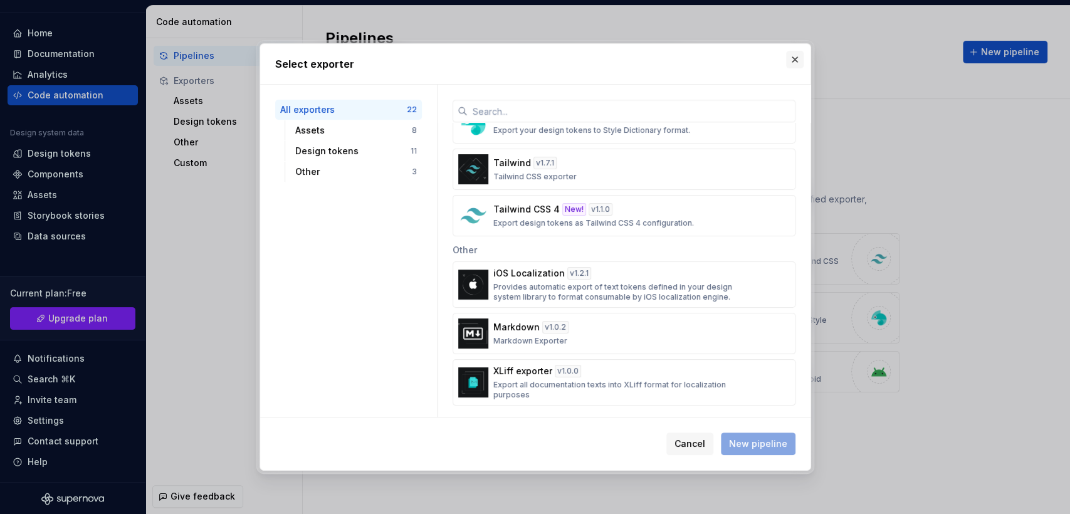
click at [793, 56] on button "button" at bounding box center [795, 60] width 18 height 18
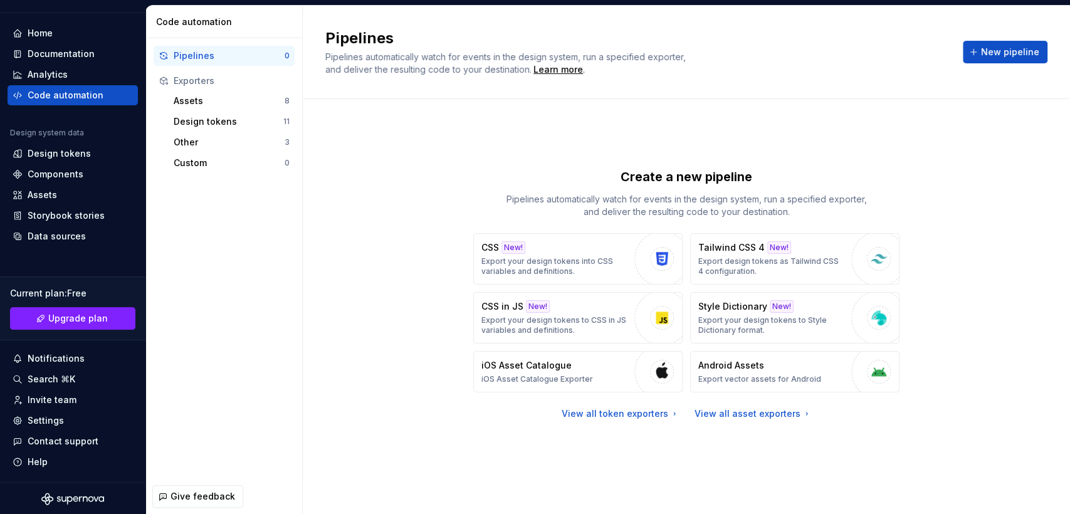
click at [484, 150] on div "Create a new pipeline Pipelines automatically watch for events in the design sy…" at bounding box center [686, 294] width 722 height 345
click at [35, 157] on div "Design tokens" at bounding box center [59, 153] width 63 height 13
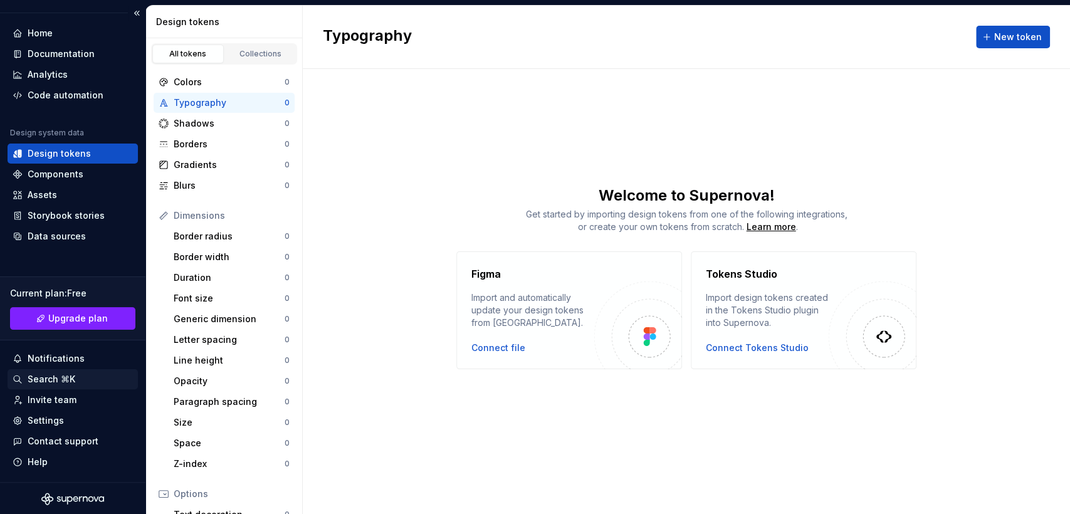
click at [75, 379] on div "Search ⌘K" at bounding box center [52, 379] width 48 height 13
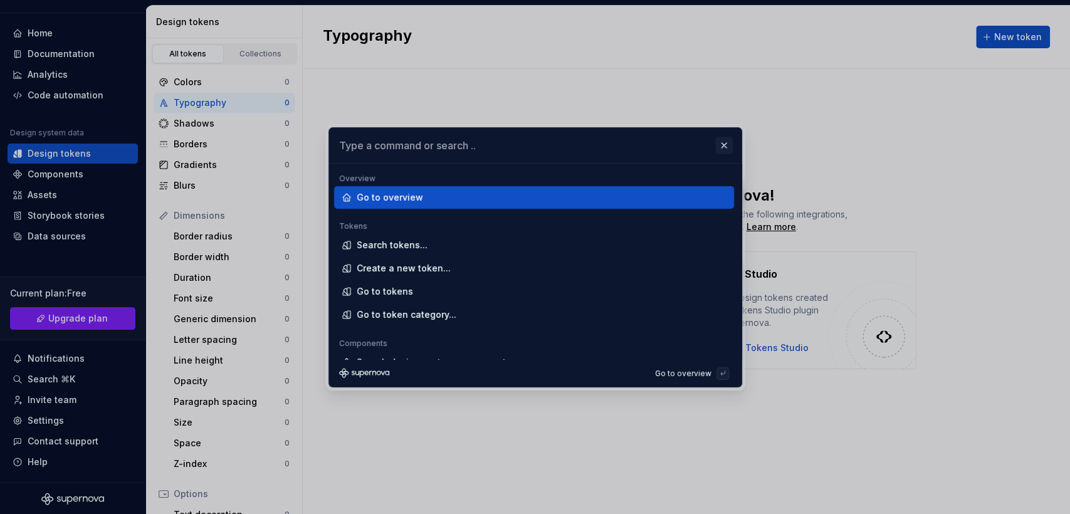
click at [724, 144] on button "button" at bounding box center [724, 146] width 18 height 18
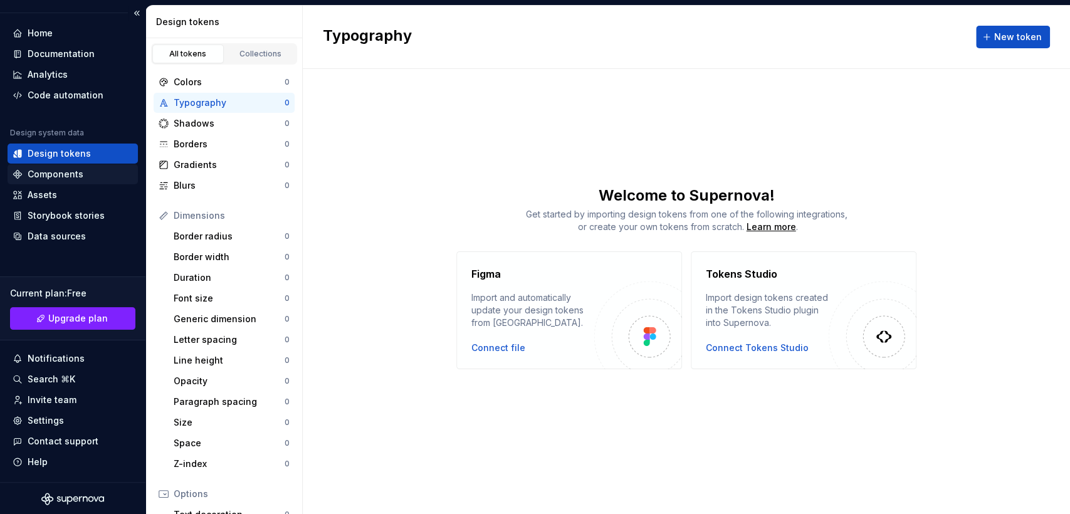
click at [52, 177] on div "Components" at bounding box center [56, 174] width 56 height 13
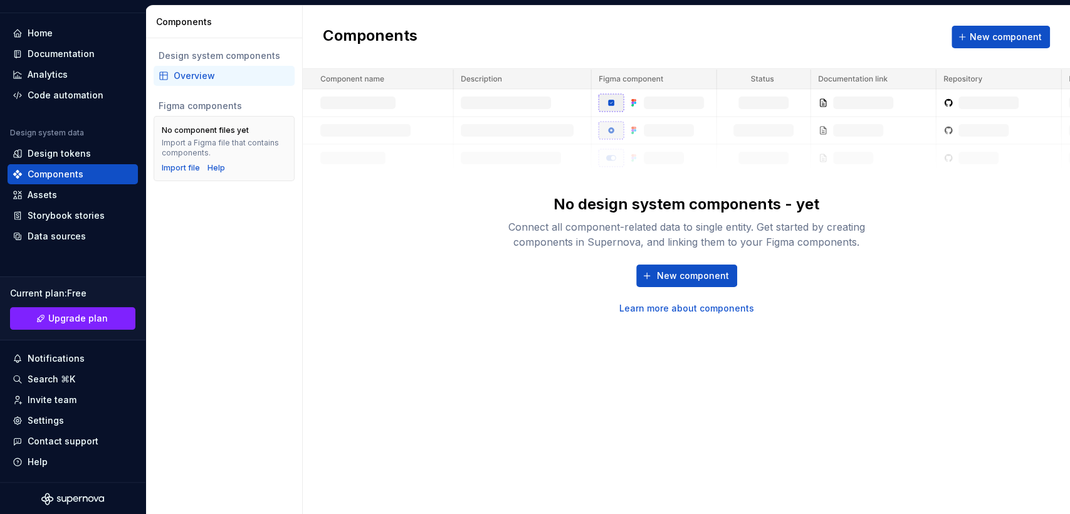
click at [634, 202] on div "No design system components - yet" at bounding box center [687, 204] width 266 height 20
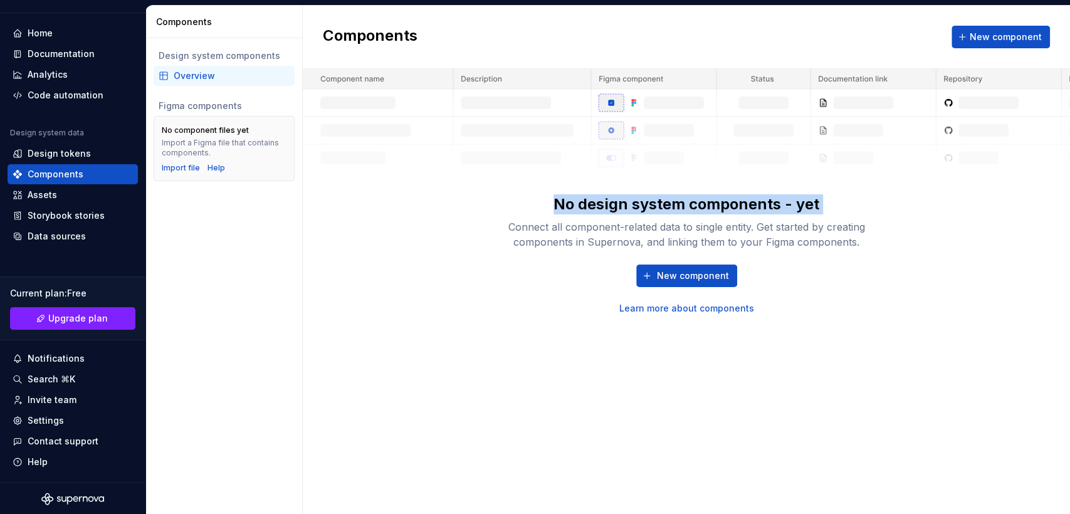
click at [634, 202] on div "No design system components - yet" at bounding box center [687, 204] width 266 height 20
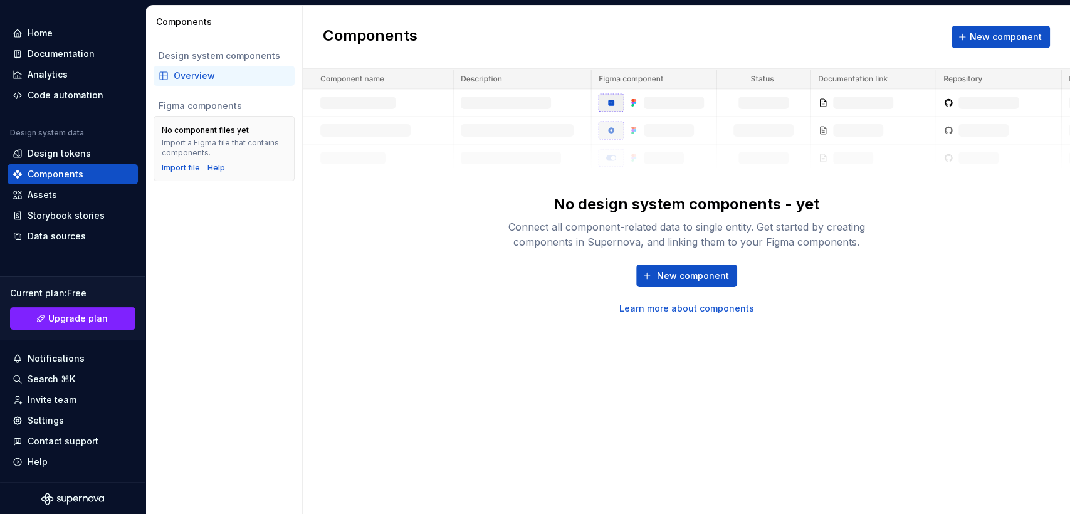
click at [562, 230] on div "Connect all component-related data to single entity. Get started by creating co…" at bounding box center [686, 234] width 401 height 30
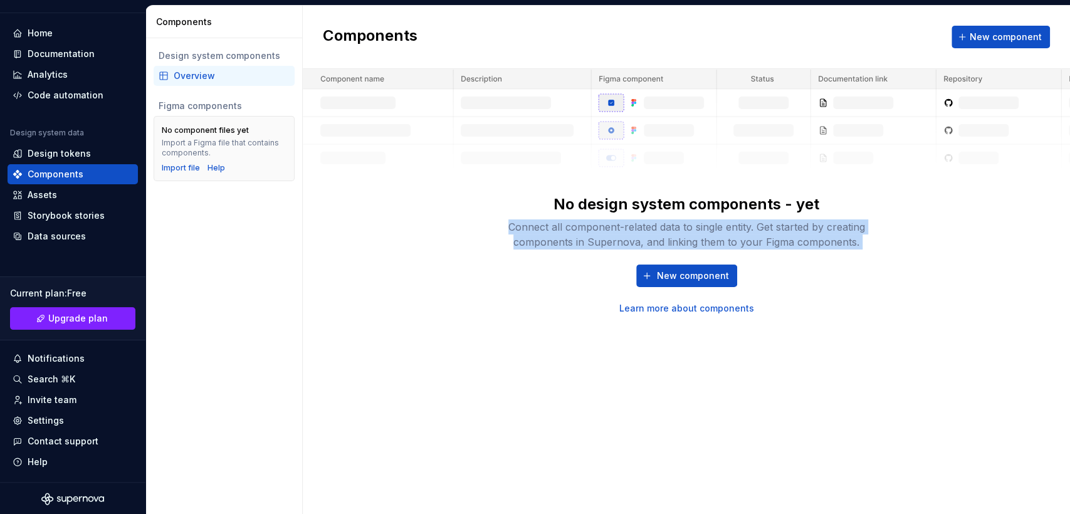
click at [562, 230] on div "Connect all component-related data to single entity. Get started by creating co…" at bounding box center [686, 234] width 401 height 30
click at [390, 274] on div "No design system components - yet Connect all component-related data to single …" at bounding box center [686, 192] width 767 height 246
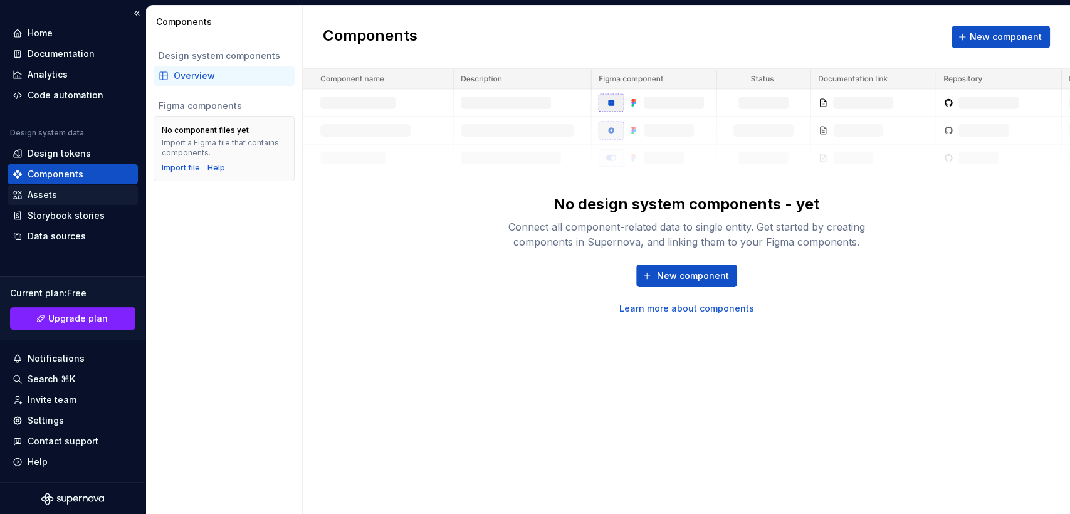
click at [48, 193] on div "Assets" at bounding box center [42, 195] width 29 height 13
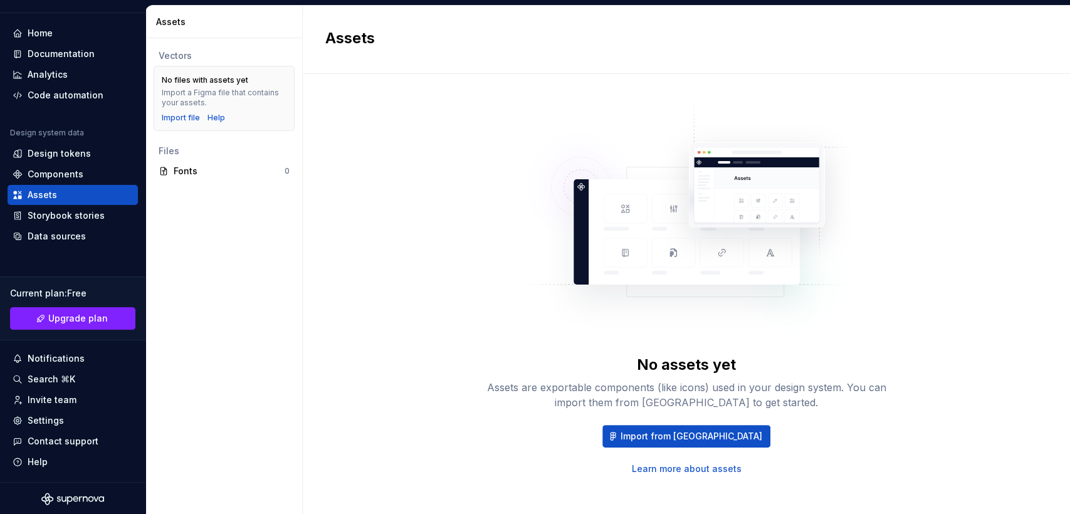
click at [423, 215] on div "No assets yet Assets are exportable components (like icons) used in your design…" at bounding box center [686, 286] width 722 height 379
click at [520, 387] on div "Assets are exportable components (like icons) used in your design system. You c…" at bounding box center [686, 395] width 401 height 30
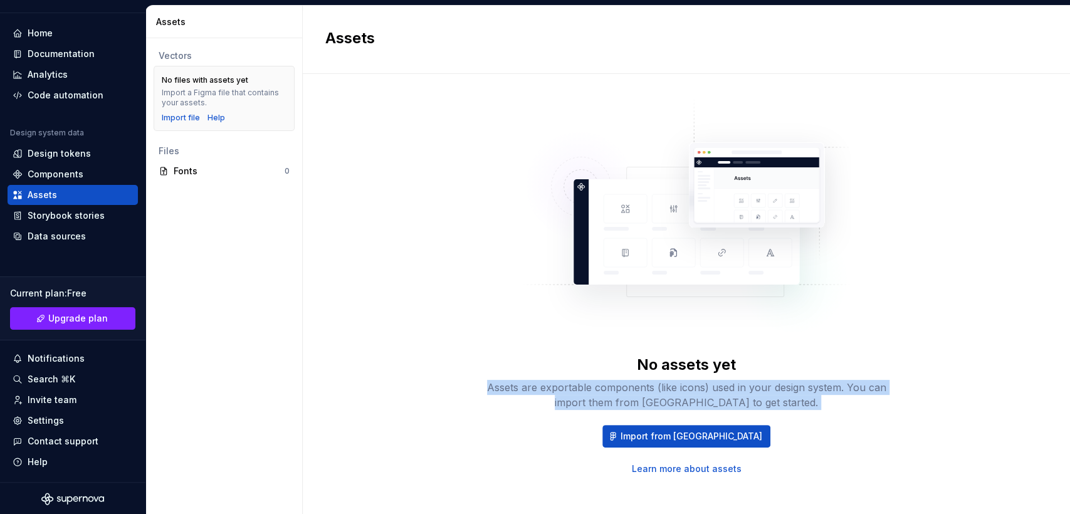
click at [520, 387] on div "Assets are exportable components (like icons) used in your design system. You c…" at bounding box center [686, 395] width 401 height 30
click at [666, 393] on div "Assets are exportable components (like icons) used in your design system. You c…" at bounding box center [686, 395] width 401 height 30
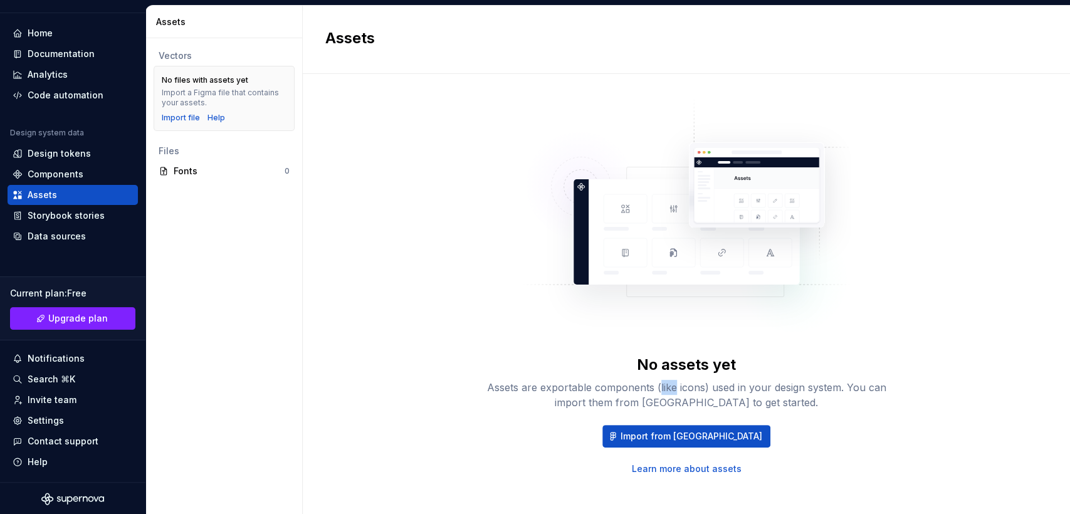
click at [666, 393] on div "Assets are exportable components (like icons) used in your design system. You c…" at bounding box center [686, 395] width 401 height 30
click at [771, 393] on div "Assets are exportable components (like icons) used in your design system. You c…" at bounding box center [686, 395] width 401 height 30
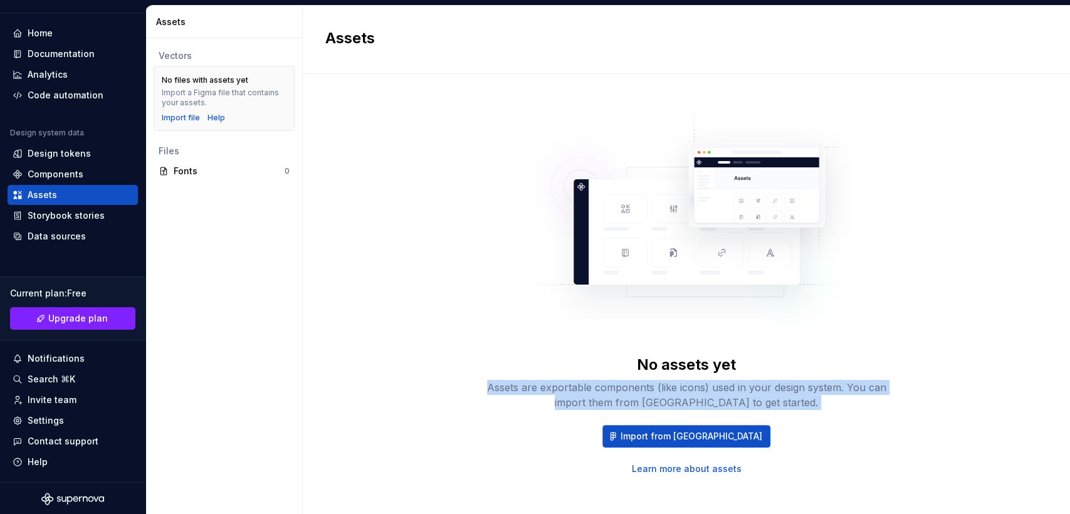
click at [771, 393] on div "Assets are exportable components (like icons) used in your design system. You c…" at bounding box center [686, 395] width 401 height 30
click at [674, 437] on span "Import from [GEOGRAPHIC_DATA]" at bounding box center [692, 436] width 142 height 13
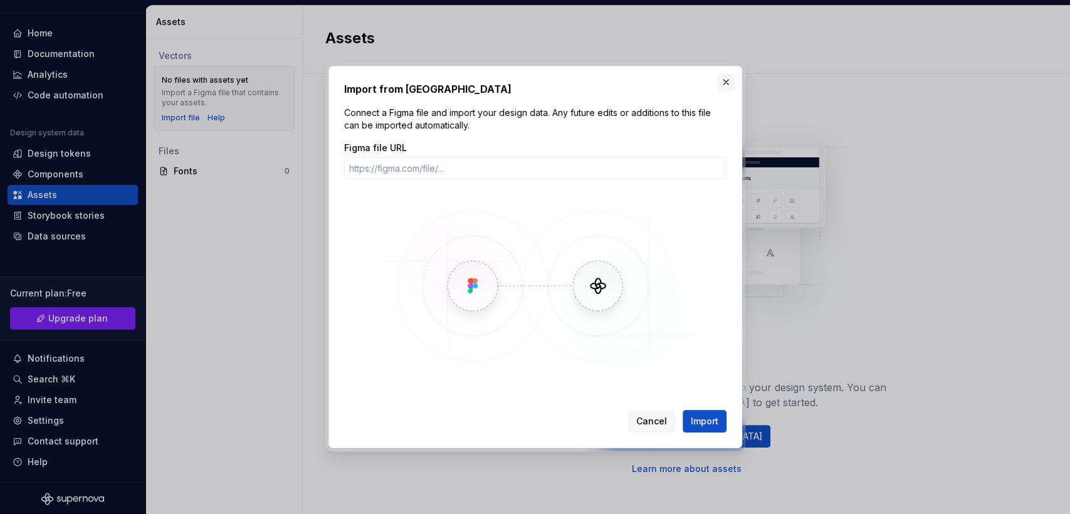
click at [725, 87] on button "button" at bounding box center [726, 82] width 18 height 18
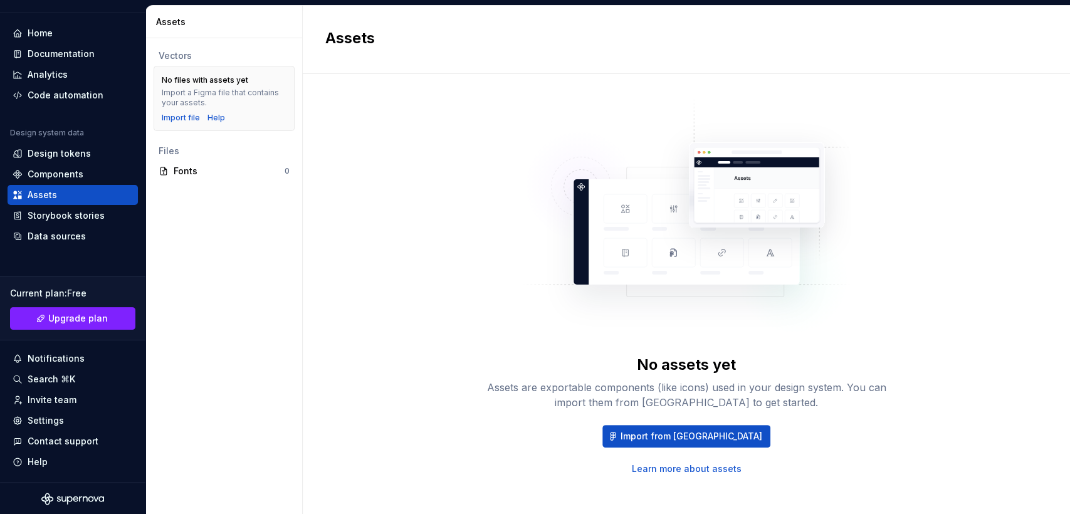
click at [456, 182] on div "No assets yet Assets are exportable components (like icons) used in your design…" at bounding box center [686, 286] width 722 height 379
click at [401, 203] on div "No assets yet Assets are exportable components (like icons) used in your design…" at bounding box center [686, 286] width 722 height 379
click at [426, 299] on div "No assets yet Assets are exportable components (like icons) used in your design…" at bounding box center [686, 286] width 722 height 379
click at [71, 97] on div "Code automation" at bounding box center [66, 95] width 76 height 13
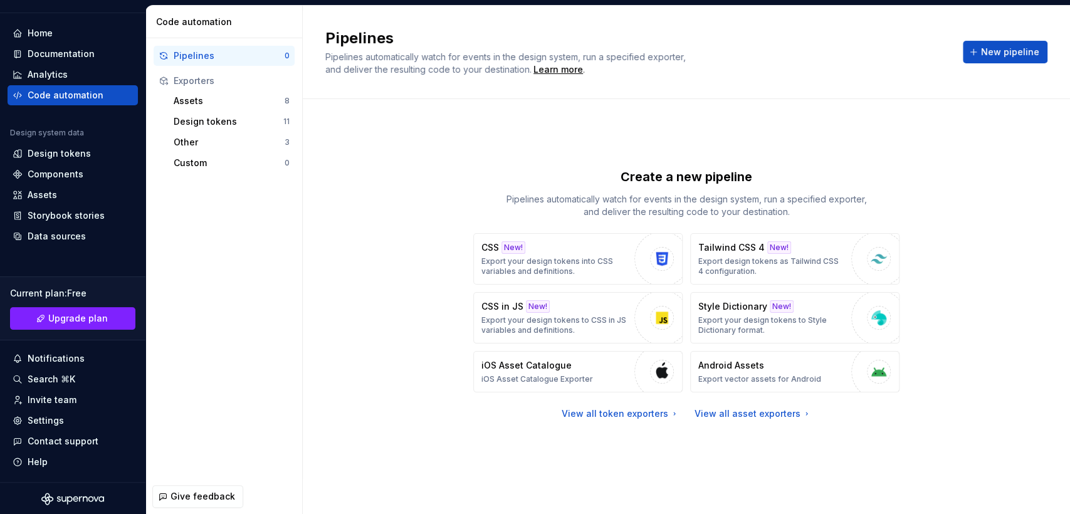
click at [365, 58] on span "Pipelines automatically watch for events in the design system, run a specified …" at bounding box center [506, 62] width 363 height 23
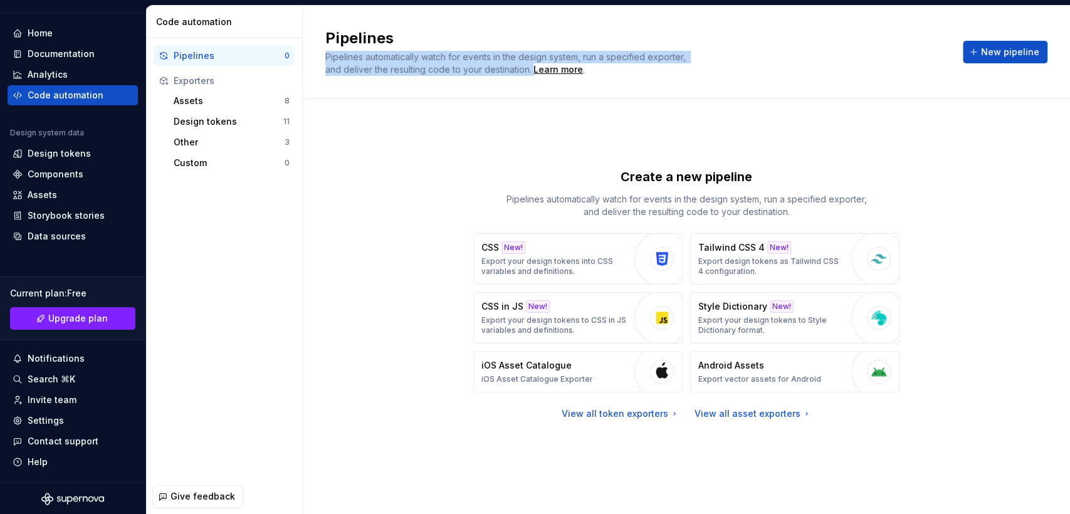
click at [365, 58] on span "Pipelines automatically watch for events in the design system, run a specified …" at bounding box center [506, 62] width 363 height 23
click at [494, 56] on span "Pipelines automatically watch for events in the design system, run a specified …" at bounding box center [506, 62] width 363 height 23
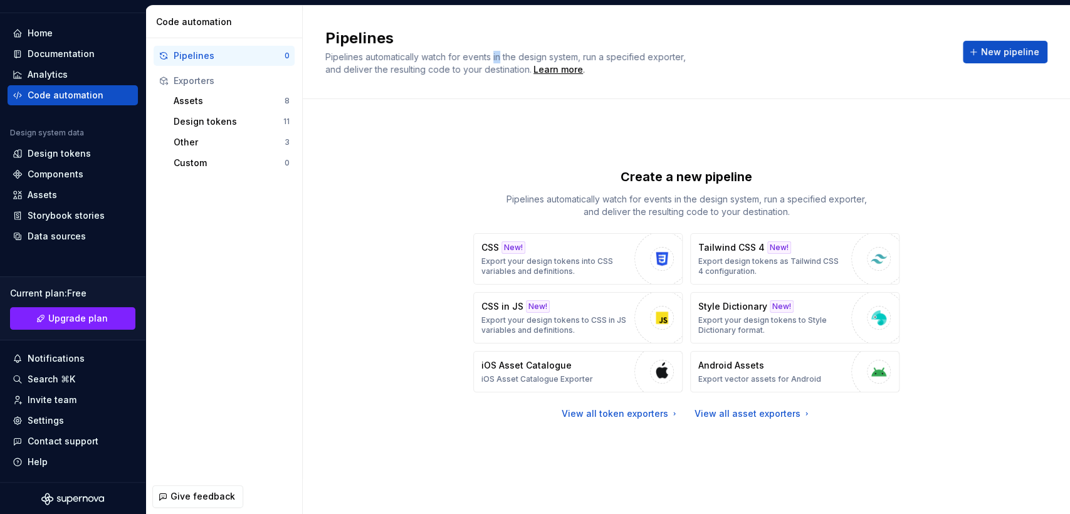
click at [494, 56] on span "Pipelines automatically watch for events in the design system, run a specified …" at bounding box center [506, 62] width 363 height 23
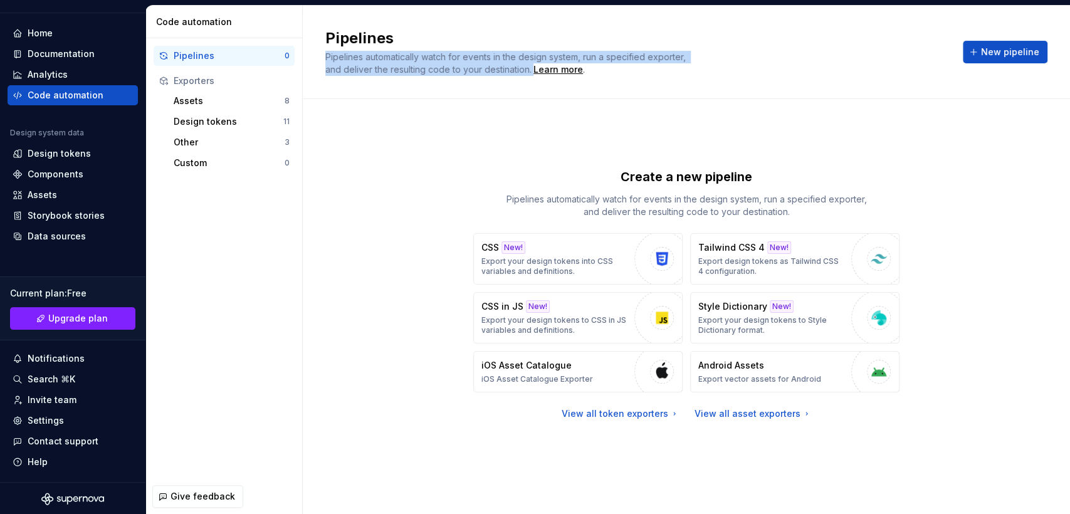
click at [494, 56] on span "Pipelines automatically watch for events in the design system, run a specified …" at bounding box center [506, 62] width 363 height 23
